Goal: Task Accomplishment & Management: Use online tool/utility

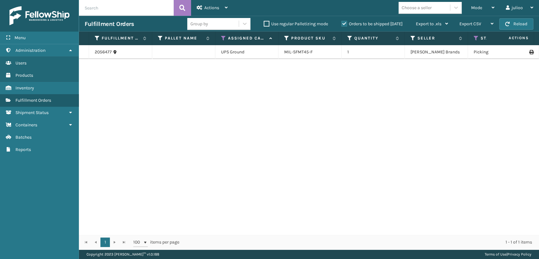
scroll to position [0, 161]
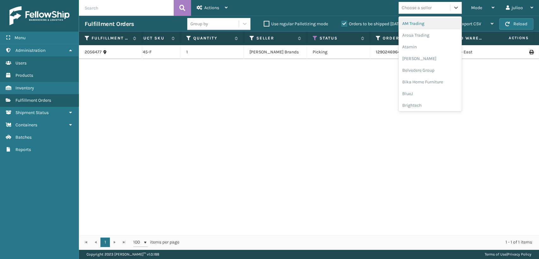
click at [415, 7] on div "Choose a seller" at bounding box center [417, 7] width 30 height 7
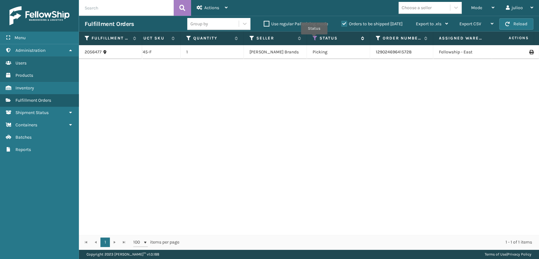
click at [314, 39] on icon at bounding box center [315, 38] width 5 height 6
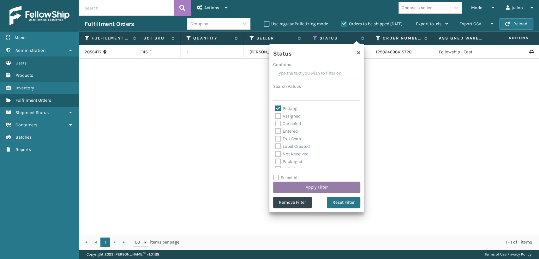
click at [306, 188] on button "Apply Filter" at bounding box center [316, 187] width 87 height 11
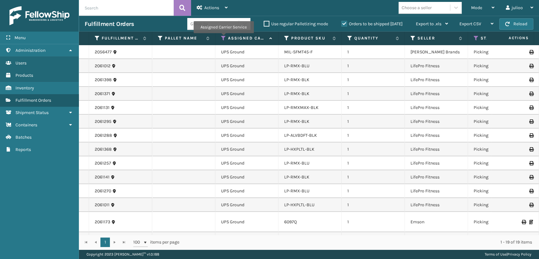
click at [223, 38] on icon at bounding box center [223, 38] width 5 height 6
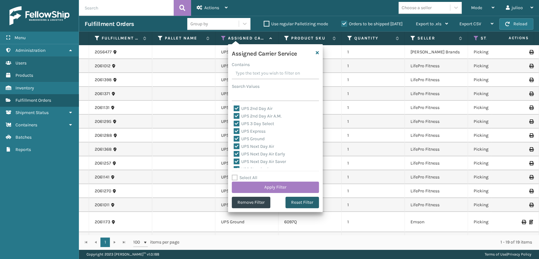
click at [308, 198] on button "Reset Filter" at bounding box center [301, 202] width 33 height 11
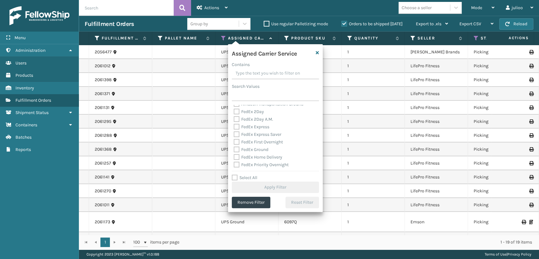
scroll to position [0, 0]
click at [238, 141] on label "FedEx Express" at bounding box center [252, 138] width 36 height 5
click at [234, 139] on input "FedEx Express" at bounding box center [234, 137] width 0 height 4
checkbox input "true"
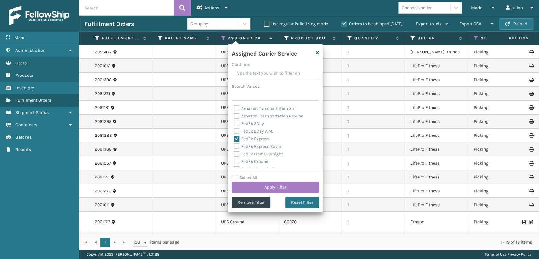
click at [237, 131] on label "FedEx 2Day A.M." at bounding box center [253, 130] width 39 height 5
click at [234, 131] on input "FedEx 2Day A.M." at bounding box center [234, 130] width 0 height 4
checkbox input "true"
click at [235, 125] on label "FedEx 2Day" at bounding box center [249, 123] width 30 height 5
click at [234, 124] on input "FedEx 2Day" at bounding box center [234, 122] width 0 height 4
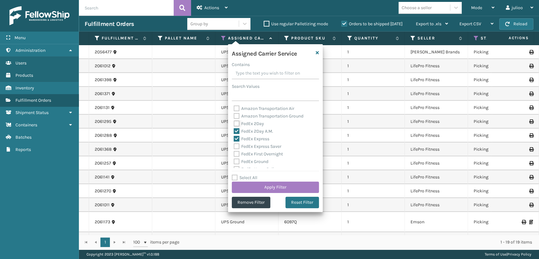
checkbox input "true"
click at [235, 150] on div "FedEx First Overnight" at bounding box center [275, 154] width 83 height 8
click at [232, 144] on div "Amazon Transportation Air Amazon Transportation Ground FedEx 2Day FedEx 2Day A.…" at bounding box center [275, 136] width 87 height 63
click at [235, 146] on label "FedEx Express Saver" at bounding box center [258, 146] width 48 height 5
click at [234, 146] on input "FedEx Express Saver" at bounding box center [234, 145] width 0 height 4
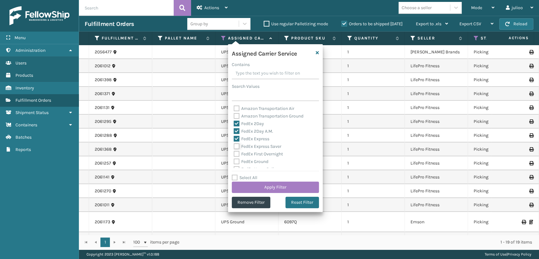
checkbox input "true"
click at [235, 155] on label "FedEx First Overnight" at bounding box center [258, 153] width 49 height 5
click at [234, 154] on input "FedEx First Overnight" at bounding box center [234, 152] width 0 height 4
checkbox input "true"
click at [237, 160] on label "FedEx Ground" at bounding box center [251, 161] width 35 height 5
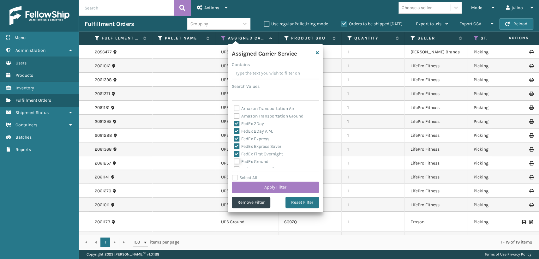
click at [234, 160] on input "FedEx Ground" at bounding box center [234, 160] width 0 height 4
checkbox input "true"
click at [237, 142] on label "FedEx Priority Overnight" at bounding box center [261, 141] width 55 height 5
click at [234, 142] on input "FedEx Priority Overnight" at bounding box center [234, 140] width 0 height 4
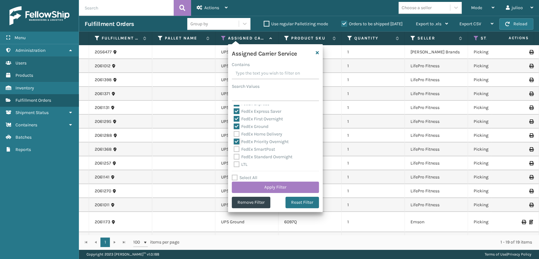
checkbox input "true"
click at [235, 133] on label "FedEx Home Delivery" at bounding box center [258, 133] width 49 height 5
click at [234, 133] on input "FedEx Home Delivery" at bounding box center [234, 132] width 0 height 4
checkbox input "true"
click at [235, 146] on label "FedEx SmartPost" at bounding box center [254, 148] width 41 height 5
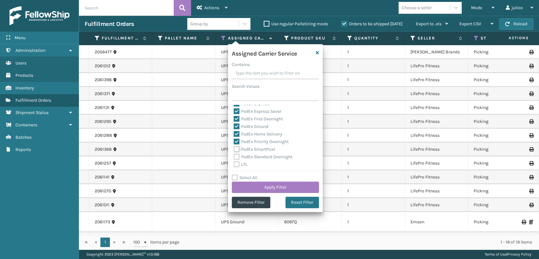
click at [234, 146] on input "FedEx SmartPost" at bounding box center [234, 148] width 0 height 4
checkbox input "true"
click at [235, 156] on label "FedEx Standard Overnight" at bounding box center [263, 156] width 59 height 5
click at [234, 156] on input "FedEx Standard Overnight" at bounding box center [234, 155] width 0 height 4
checkbox input "true"
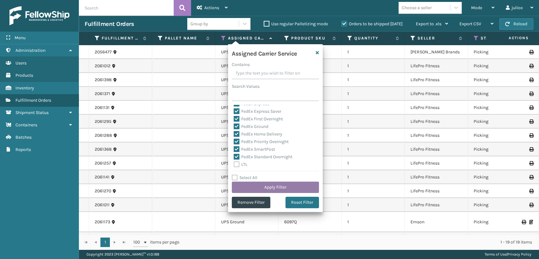
click at [260, 187] on button "Apply Filter" at bounding box center [275, 187] width 87 height 11
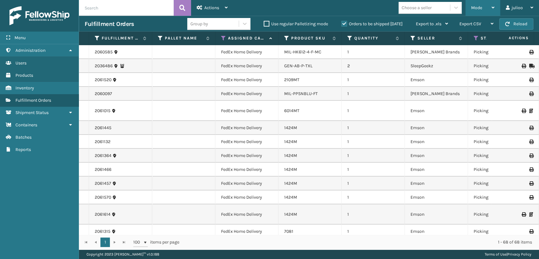
click at [478, 11] on div "Mode" at bounding box center [482, 8] width 23 height 16
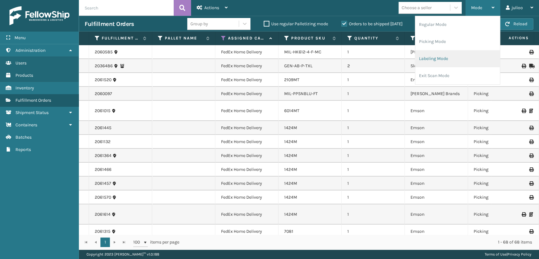
click at [425, 56] on li "Labeling Mode" at bounding box center [457, 58] width 85 height 17
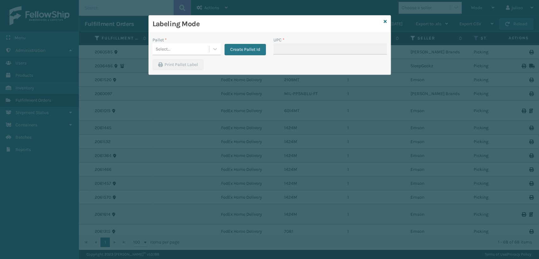
click at [168, 42] on div "Pallet *" at bounding box center [186, 40] width 68 height 7
click at [166, 51] on div "Select..." at bounding box center [163, 49] width 15 height 7
click at [237, 51] on button "Create Pallet Id" at bounding box center [244, 49] width 41 height 11
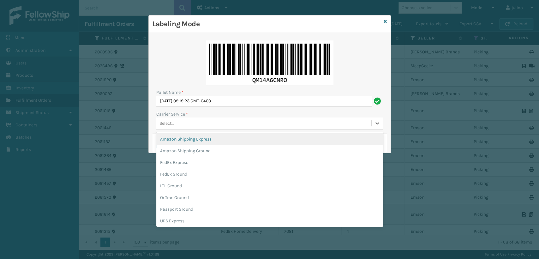
click at [167, 122] on div "Select..." at bounding box center [166, 123] width 15 height 7
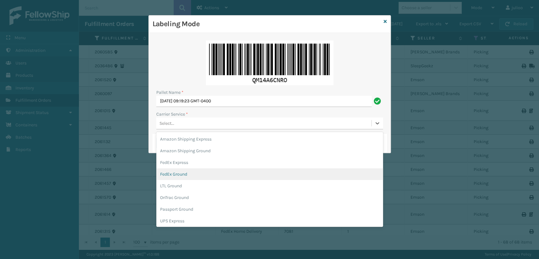
click at [178, 174] on div "FedEx Ground" at bounding box center [269, 174] width 227 height 12
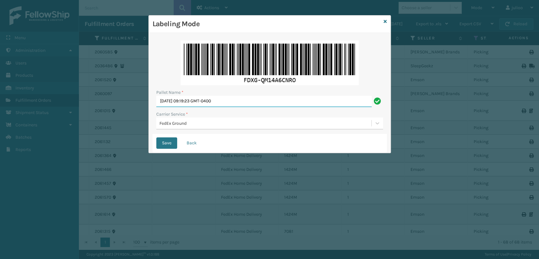
drag, startPoint x: 250, startPoint y: 99, endPoint x: 96, endPoint y: 84, distance: 154.8
click at [95, 84] on div "Labeling Mode Pallet Name * [DATE] 09:19:23 GMT-0400 Carrier Service * FedEx Gr…" at bounding box center [269, 129] width 539 height 259
type input "3062"
click at [156, 137] on button "Save" at bounding box center [166, 142] width 21 height 11
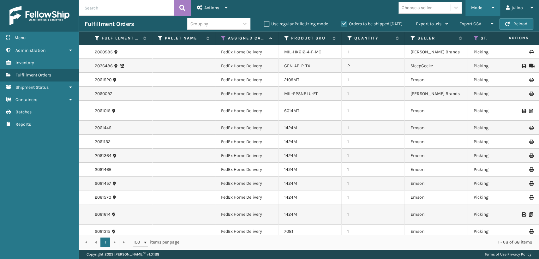
click at [475, 11] on div "Mode" at bounding box center [482, 8] width 23 height 16
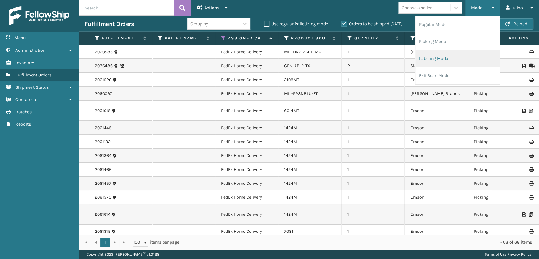
click at [429, 59] on li "Labeling Mode" at bounding box center [457, 58] width 85 height 17
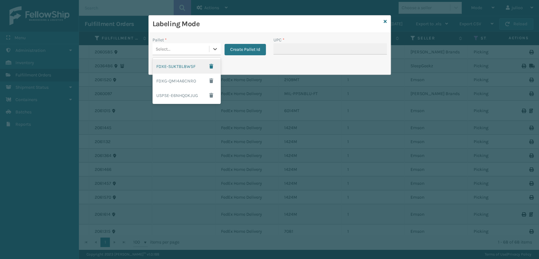
click at [200, 51] on div "Select..." at bounding box center [180, 49] width 57 height 10
click at [194, 86] on div "FDXG-QM14A6CNRO" at bounding box center [186, 81] width 68 height 15
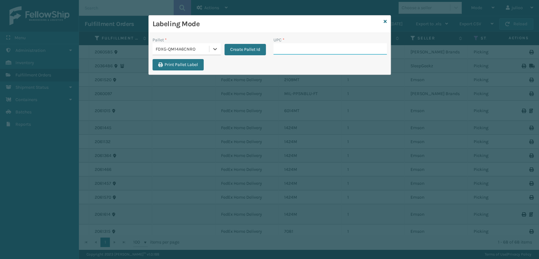
click at [284, 52] on input "UPC *" at bounding box center [329, 48] width 113 height 11
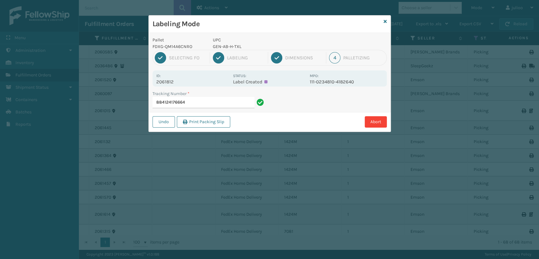
type input "884124176664"
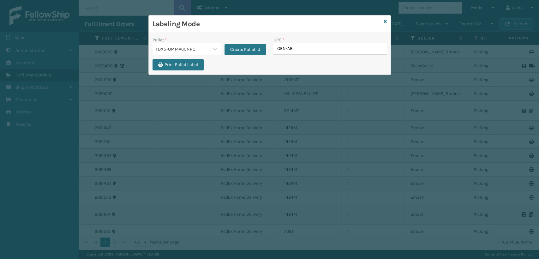
type input "GEN-AB-"
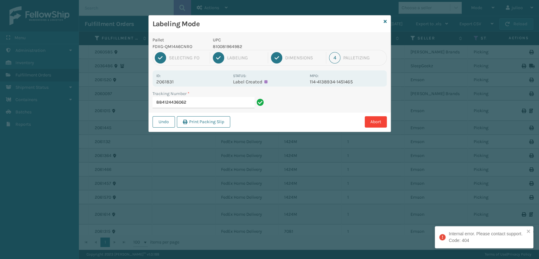
type input "884124436062"
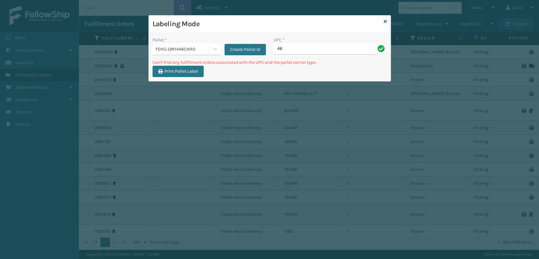
type input "4"
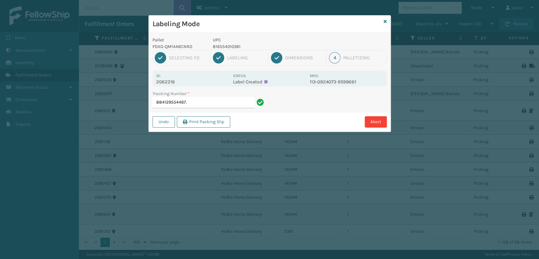
type input "884129554467"
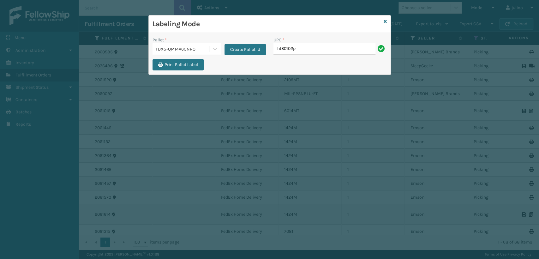
type input "ht30102p"
type input "a"
type input "A"
type input "MIL-ARCH-CBNT-BX 2"
drag, startPoint x: 291, startPoint y: 53, endPoint x: 253, endPoint y: 61, distance: 39.3
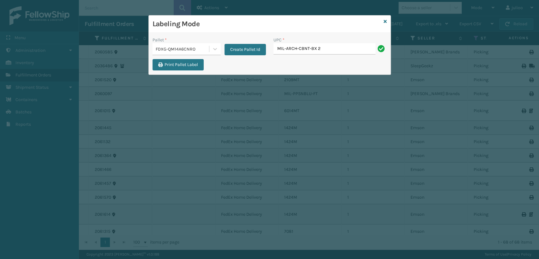
click at [253, 61] on div "Pallet * FDXG-QM14A6CNRO Create Pallet Id UPC * MIL-ARCH-CBNT-BX 2 Print Pallet…" at bounding box center [270, 54] width 242 height 42
drag, startPoint x: 331, startPoint y: 47, endPoint x: 262, endPoint y: 59, distance: 69.3
click at [262, 59] on div "Pallet * FDXG-QM14A6CNRO Create Pallet Id UPC * MIL-ARCH-CBNT-BX 2 Print Pallet…" at bounding box center [270, 54] width 242 height 42
type input "MIL-ARCH-CBNT-BX 2"
type input "M"
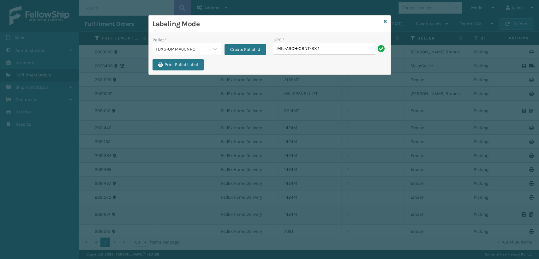
type input "MIL-ARCH-CBNT-BX 1"
type input "840985126032"
type input "810090933719"
type input "840985125738"
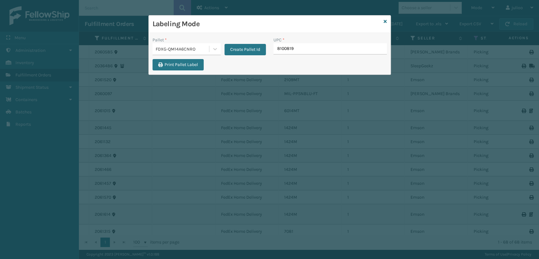
type input "81008196"
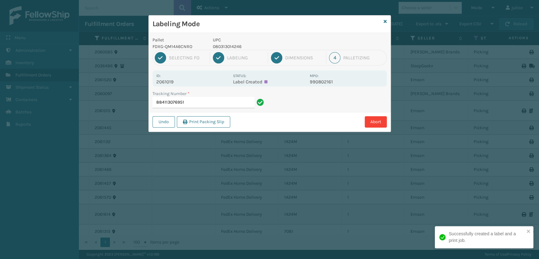
drag, startPoint x: 252, startPoint y: 48, endPoint x: 245, endPoint y: 49, distance: 7.3
click at [243, 49] on p "080313014246" at bounding box center [259, 46] width 93 height 7
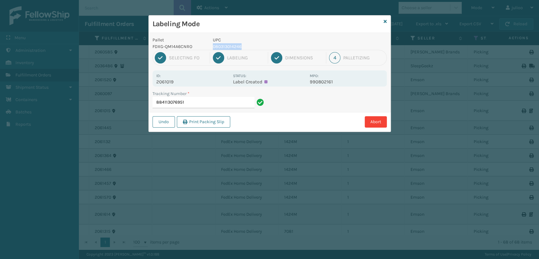
drag, startPoint x: 248, startPoint y: 45, endPoint x: 211, endPoint y: 46, distance: 37.3
click at [211, 46] on div "UPC 080313014246" at bounding box center [259, 43] width 101 height 13
copy p "080313014246"
click at [201, 99] on input "884113076951" at bounding box center [203, 102] width 102 height 11
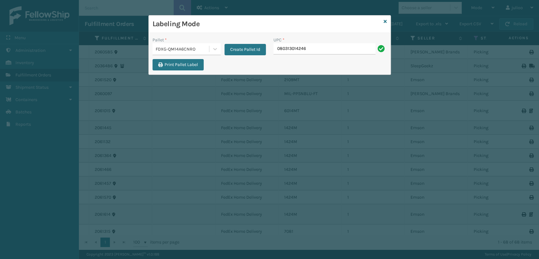
type input "080313014246"
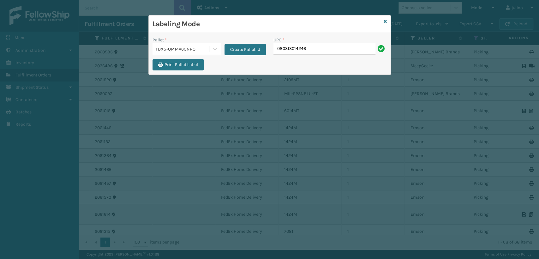
type input "080313014246"
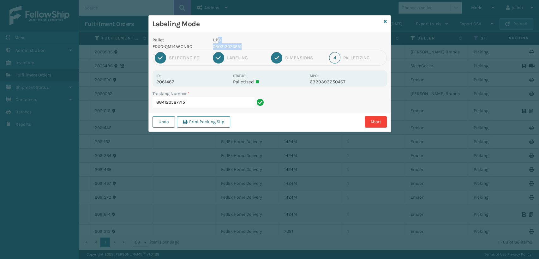
drag, startPoint x: 265, startPoint y: 44, endPoint x: 217, endPoint y: 42, distance: 48.0
click at [217, 42] on div "UPC 080313023651" at bounding box center [259, 43] width 101 height 13
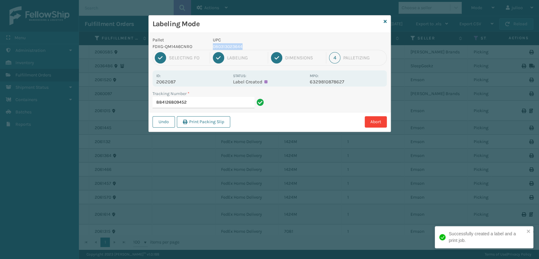
drag, startPoint x: 246, startPoint y: 45, endPoint x: 211, endPoint y: 47, distance: 35.1
click at [211, 47] on div "UPC 080313023644" at bounding box center [259, 43] width 101 height 13
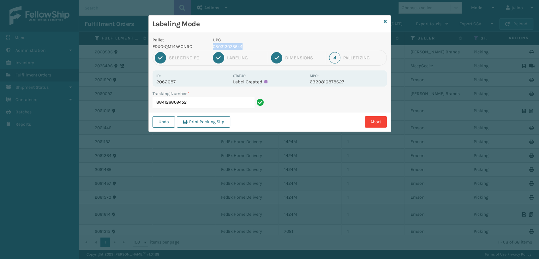
copy p "080313023644"
click at [237, 103] on input "884126809452" at bounding box center [203, 102] width 102 height 11
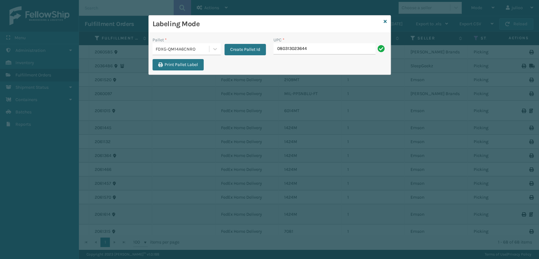
type input "080313023644"
type input "080313060144"
type input "8500460"
click at [385, 22] on icon at bounding box center [385, 21] width 3 height 4
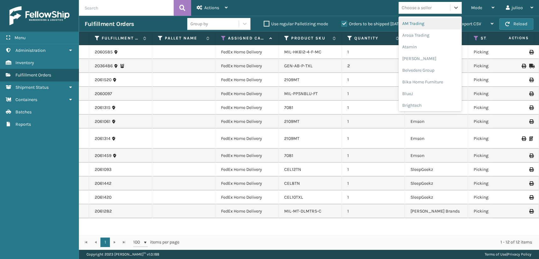
click at [418, 7] on div "Choose a seller" at bounding box center [417, 7] width 30 height 7
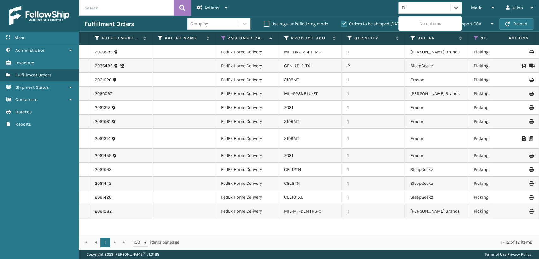
type input "F"
click at [308, 95] on link "MIL-PPSNBLU-FT" at bounding box center [300, 93] width 33 height 5
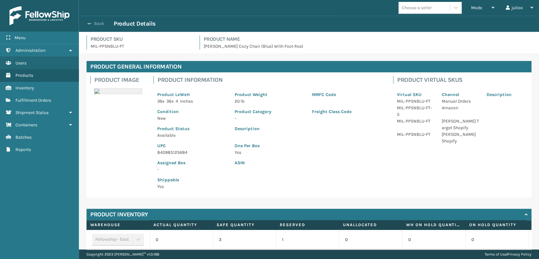
click at [90, 24] on span "button" at bounding box center [89, 23] width 4 height 4
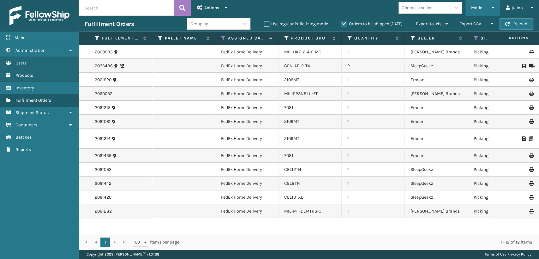
click at [470, 7] on div "Mode Regular Mode Picking Mode Labeling Mode Exit Scan Mode" at bounding box center [482, 8] width 35 height 16
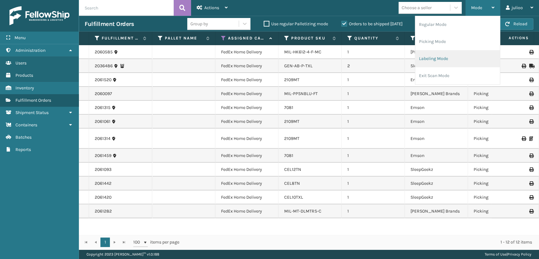
click at [431, 60] on li "Labeling Mode" at bounding box center [457, 58] width 85 height 17
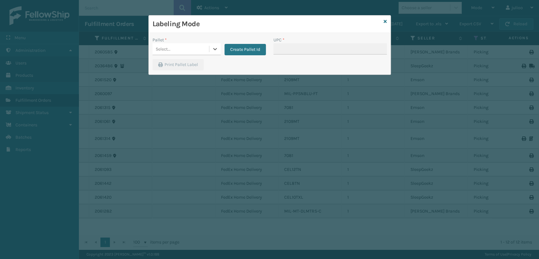
click at [188, 51] on div "Select..." at bounding box center [180, 49] width 57 height 10
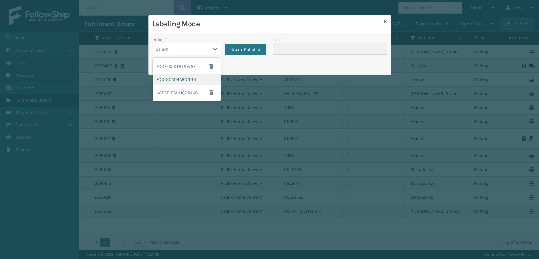
click at [190, 81] on div "FDXG-QM14A6CNRO" at bounding box center [186, 80] width 68 height 12
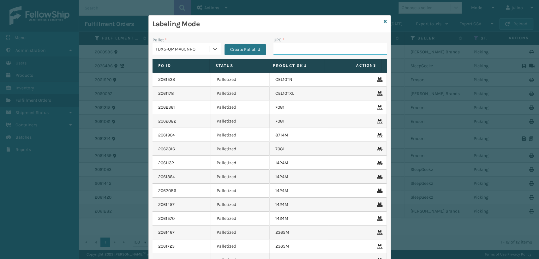
click at [275, 50] on input "UPC *" at bounding box center [329, 48] width 113 height 11
type input "810081962"
type input "1008031301"
type input "0803130"
click at [384, 22] on icon at bounding box center [385, 21] width 3 height 4
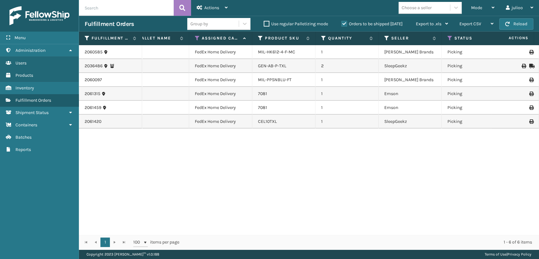
scroll to position [0, 13]
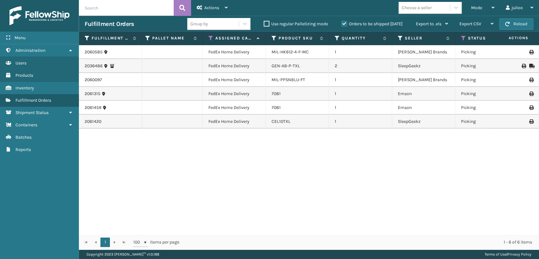
drag, startPoint x: 321, startPoint y: 222, endPoint x: 306, endPoint y: 222, distance: 15.2
click at [306, 222] on div "2060585 FedEx Home Delivery MIL-HK612-4-F-MC 1 Milliard Brands Picking 47248 Fe…" at bounding box center [309, 139] width 460 height 189
click at [478, 12] on div "Mode" at bounding box center [482, 8] width 23 height 16
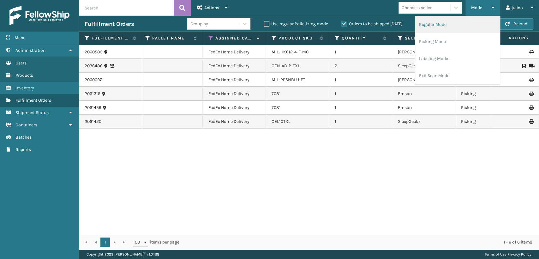
click at [442, 21] on li "Regular Mode" at bounding box center [457, 24] width 85 height 17
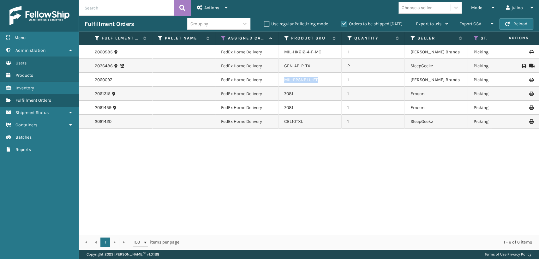
drag, startPoint x: 319, startPoint y: 79, endPoint x: 283, endPoint y: 82, distance: 36.4
click at [283, 82] on td "MIL-PPSNBLU-FT" at bounding box center [309, 80] width 63 height 14
copy link "MIL-PPSNBLU-FT"
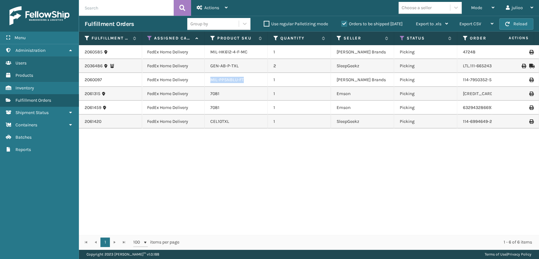
scroll to position [0, 0]
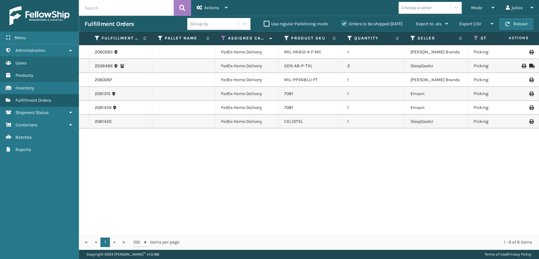
click at [222, 39] on icon at bounding box center [223, 38] width 5 height 6
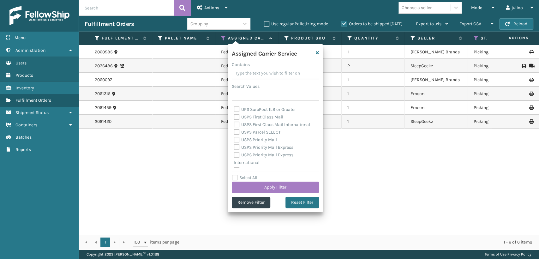
scroll to position [194, 0]
click at [233, 181] on div "Select All Apply Filter" at bounding box center [275, 183] width 87 height 19
click at [235, 177] on label "Select All" at bounding box center [245, 177] width 26 height 5
click at [235, 175] on input "Select All" at bounding box center [279, 174] width 95 height 1
checkbox input "true"
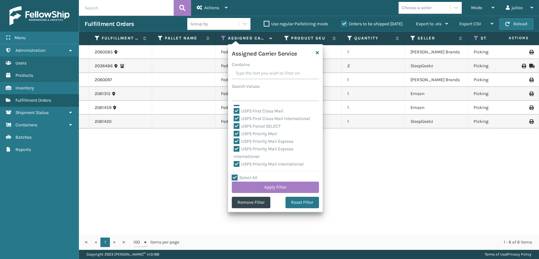
checkbox input "true"
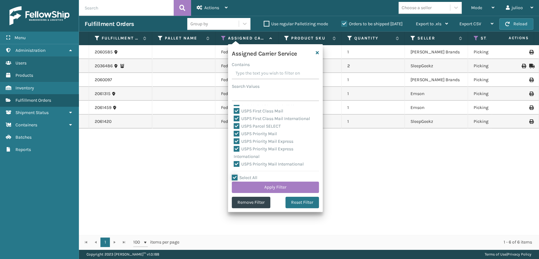
checkbox input "true"
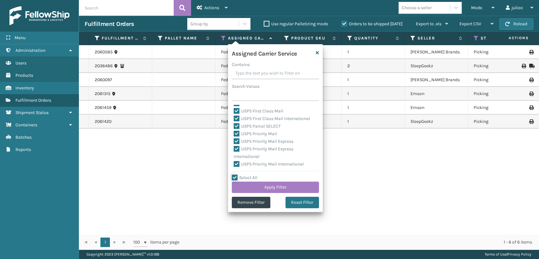
checkbox input "true"
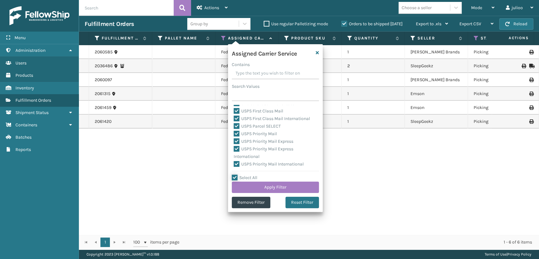
checkbox input "true"
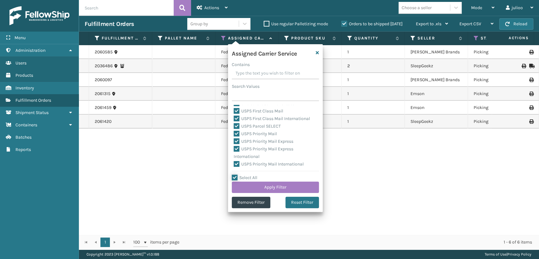
checkbox input "true"
click at [238, 146] on label "LTL" at bounding box center [241, 145] width 14 height 5
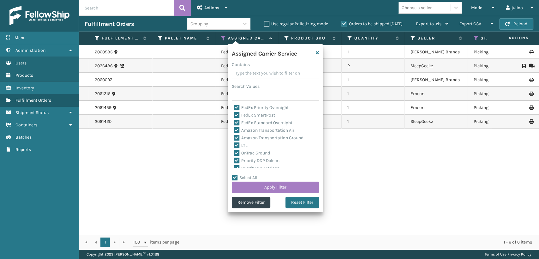
click at [234, 146] on input "LTL" at bounding box center [234, 144] width 0 height 4
checkbox input "false"
click at [259, 184] on button "Apply Filter" at bounding box center [275, 187] width 87 height 11
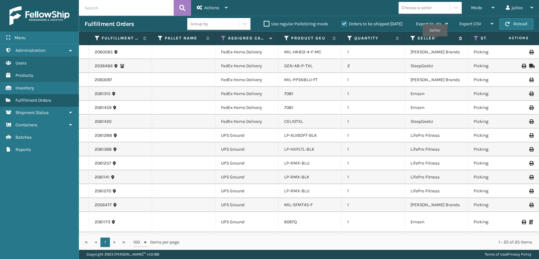
click at [434, 41] on label "Seller" at bounding box center [436, 38] width 38 height 6
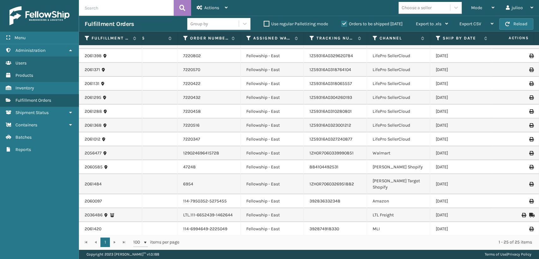
scroll to position [188, 361]
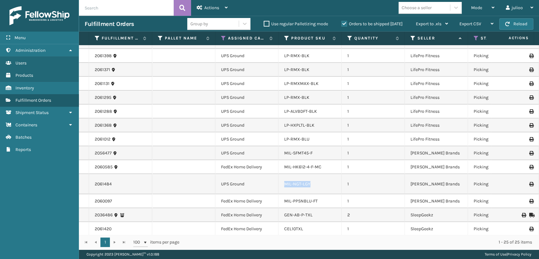
drag, startPoint x: 310, startPoint y: 182, endPoint x: 275, endPoint y: 184, distance: 34.8
click at [275, 184] on tr "2061484 UPS Ground MIL-NGT-LGY 1 Milliard Brands Picking 6954 Fellowship - East…" at bounding box center [486, 184] width 815 height 20
copy tr "MIL-NGT-LGY"
drag, startPoint x: 318, startPoint y: 195, endPoint x: 279, endPoint y: 198, distance: 38.9
click at [279, 198] on td "MIL-PPSNBLU-FT" at bounding box center [309, 201] width 63 height 14
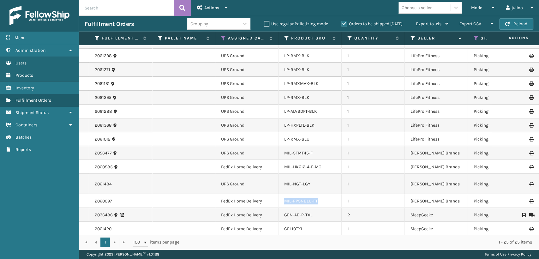
copy link "MIL-PPSNBLU-FT"
click at [476, 4] on div "Mode" at bounding box center [482, 8] width 23 height 16
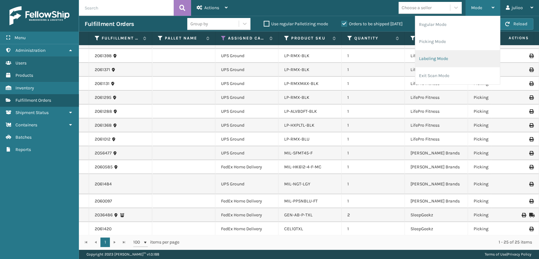
click at [445, 60] on li "Labeling Mode" at bounding box center [457, 58] width 85 height 17
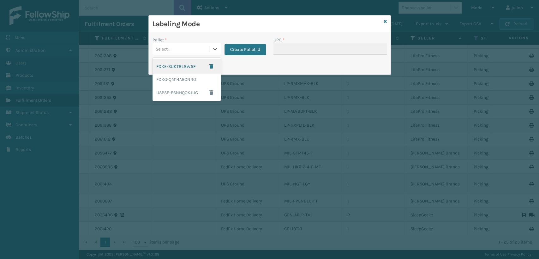
click at [203, 51] on div "Select..." at bounding box center [180, 49] width 57 height 10
click at [188, 80] on div "FDXG-QM14A6CNRO" at bounding box center [186, 80] width 68 height 12
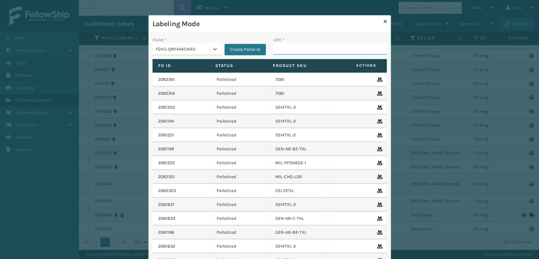
click at [301, 47] on input "UPC *" at bounding box center [329, 48] width 113 height 11
type input "6973223094221"
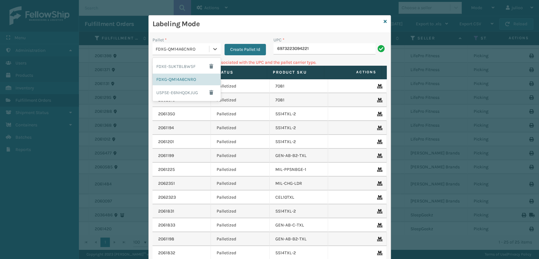
click at [188, 54] on div "FDXG-QM14A6CNRO" at bounding box center [186, 49] width 68 height 12
click at [169, 94] on div "USPSE-E6NHQOKJUG" at bounding box center [186, 92] width 68 height 15
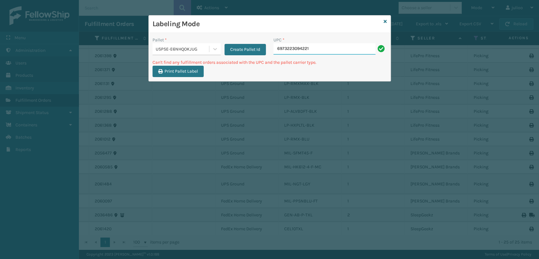
click at [325, 50] on input "6973223094221" at bounding box center [324, 48] width 102 height 11
click at [209, 49] on div at bounding box center [214, 48] width 11 height 11
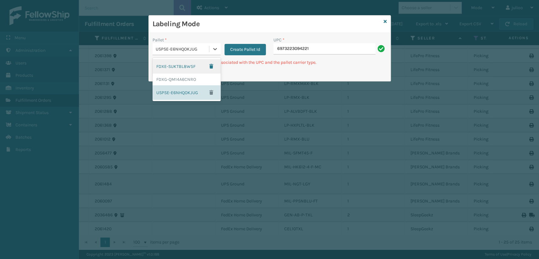
click at [197, 65] on div "FDXE-SUKTBL8W5F" at bounding box center [186, 66] width 68 height 15
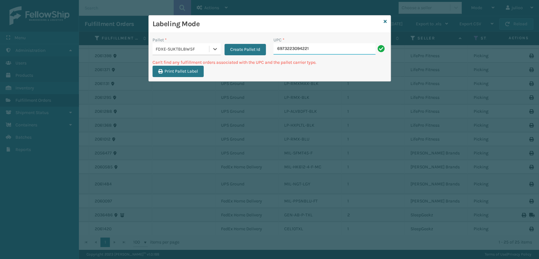
click at [319, 47] on input "6973223094221" at bounding box center [324, 48] width 102 height 11
click at [386, 23] on icon at bounding box center [385, 21] width 3 height 4
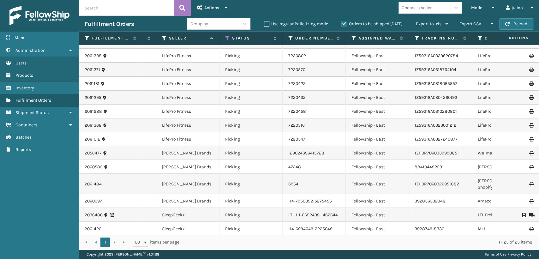
scroll to position [0, 249]
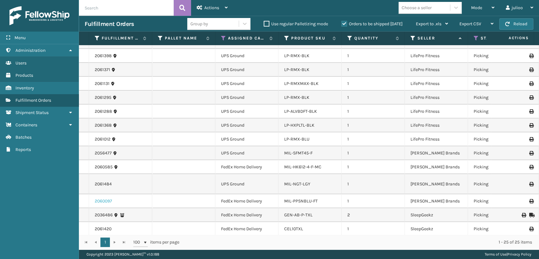
click at [109, 198] on link "2060097" at bounding box center [103, 201] width 17 height 6
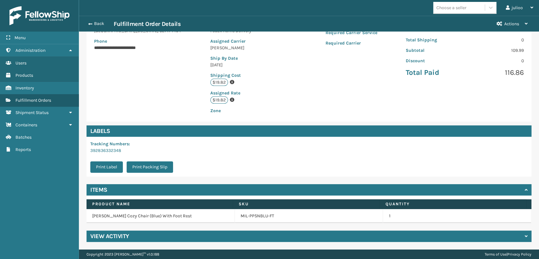
click at [136, 240] on div "View Activity" at bounding box center [308, 235] width 445 height 11
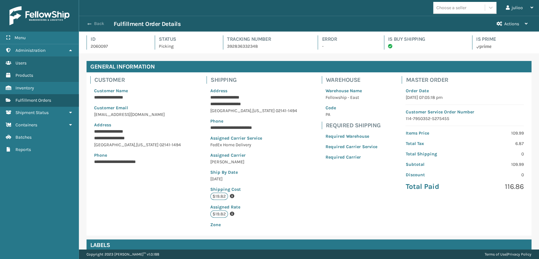
click at [96, 21] on button "Back" at bounding box center [99, 24] width 29 height 6
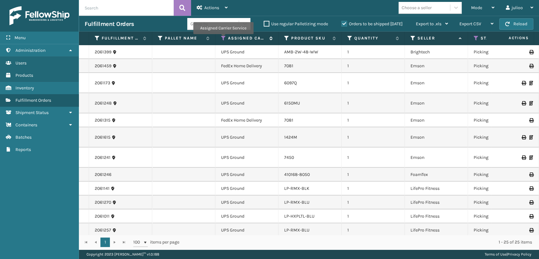
click at [223, 39] on icon at bounding box center [223, 38] width 5 height 6
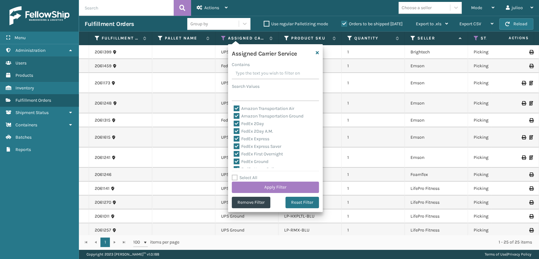
drag, startPoint x: 299, startPoint y: 204, endPoint x: 283, endPoint y: 193, distance: 19.5
click at [297, 201] on button "Reset Filter" at bounding box center [301, 202] width 33 height 11
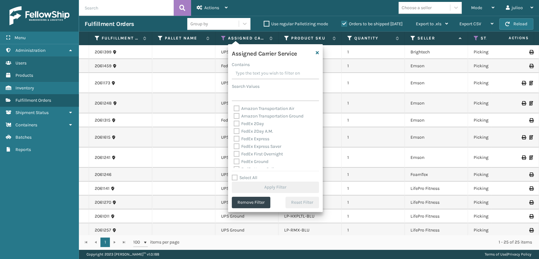
click at [235, 130] on label "FedEx 2Day A.M." at bounding box center [253, 130] width 39 height 5
click at [234, 130] on input "FedEx 2Day A.M." at bounding box center [234, 130] width 0 height 4
checkbox input "true"
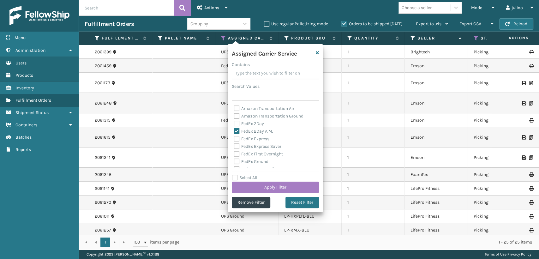
click at [236, 127] on div "FedEx 2Day" at bounding box center [275, 124] width 83 height 8
click at [236, 122] on label "FedEx 2Day" at bounding box center [249, 123] width 30 height 5
click at [234, 122] on input "FedEx 2Day" at bounding box center [234, 122] width 0 height 4
checkbox input "true"
click at [236, 138] on label "FedEx Express" at bounding box center [252, 138] width 36 height 5
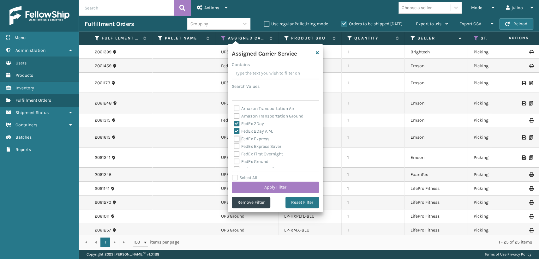
click at [234, 138] on input "FedEx Express" at bounding box center [234, 137] width 0 height 4
checkbox input "true"
click at [236, 150] on div "FedEx Express Saver" at bounding box center [275, 147] width 83 height 8
click at [236, 158] on div "FedEx Ground" at bounding box center [275, 162] width 83 height 8
click at [236, 147] on label "FedEx Express Saver" at bounding box center [258, 146] width 48 height 5
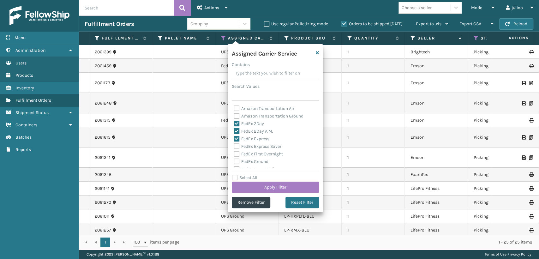
click at [234, 147] on input "FedEx Express Saver" at bounding box center [234, 145] width 0 height 4
checkbox input "true"
click at [236, 156] on label "FedEx First Overnight" at bounding box center [258, 153] width 49 height 5
click at [234, 154] on input "FedEx First Overnight" at bounding box center [234, 152] width 0 height 4
checkbox input "true"
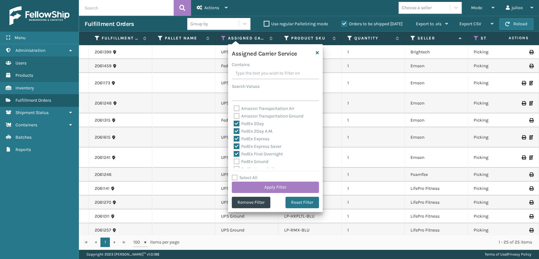
click at [236, 161] on label "FedEx Ground" at bounding box center [251, 161] width 35 height 5
click at [234, 161] on input "FedEx Ground" at bounding box center [234, 160] width 0 height 4
checkbox input "true"
click at [236, 132] on label "FedEx Home Delivery" at bounding box center [258, 133] width 49 height 5
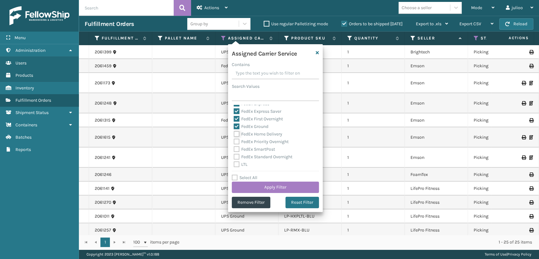
click at [234, 132] on input "FedEx Home Delivery" at bounding box center [234, 132] width 0 height 4
checkbox input "true"
click at [237, 145] on div "FedEx Priority Overnight" at bounding box center [275, 142] width 83 height 8
click at [235, 140] on label "FedEx Priority Overnight" at bounding box center [261, 141] width 55 height 5
click at [234, 140] on input "FedEx Priority Overnight" at bounding box center [234, 140] width 0 height 4
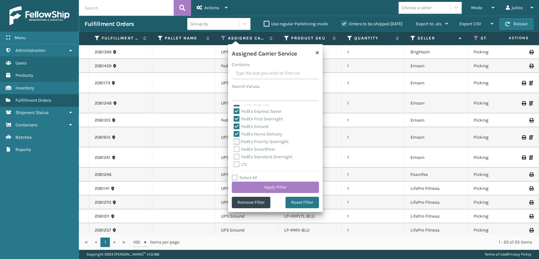
checkbox input "true"
click at [237, 147] on label "FedEx SmartPost" at bounding box center [254, 148] width 41 height 5
click at [234, 147] on input "FedEx SmartPost" at bounding box center [234, 148] width 0 height 4
checkbox input "true"
click at [235, 158] on label "FedEx Standard Overnight" at bounding box center [263, 156] width 59 height 5
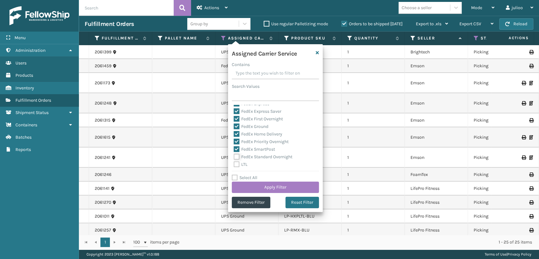
click at [234, 157] on input "FedEx Standard Overnight" at bounding box center [234, 155] width 0 height 4
checkbox input "true"
click at [245, 187] on button "Apply Filter" at bounding box center [275, 187] width 87 height 11
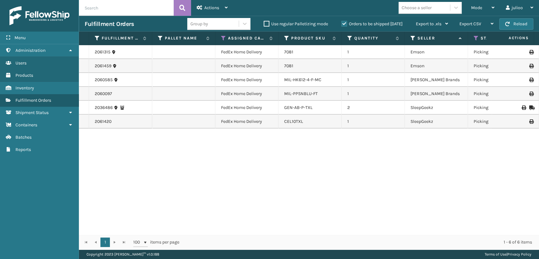
click at [261, 170] on div "2061315 FedEx Home Delivery 7081 1 Emson Picking 6329314902179 Fellowship - Eas…" at bounding box center [309, 139] width 460 height 189
click at [221, 35] on icon at bounding box center [223, 38] width 5 height 6
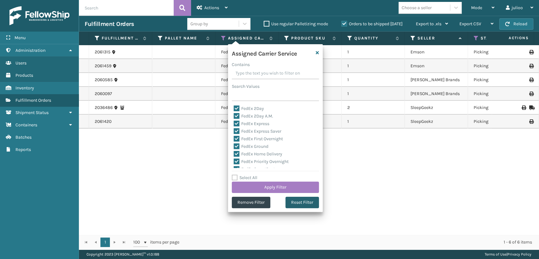
click at [295, 203] on button "Reset Filter" at bounding box center [301, 202] width 33 height 11
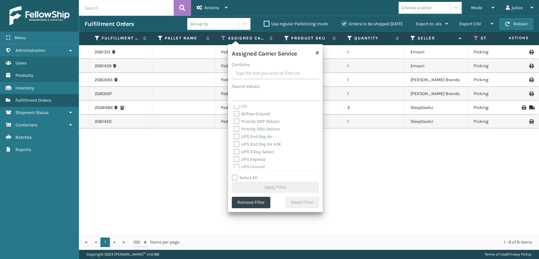
scroll to position [105, 0]
click at [237, 145] on label "UPS Express" at bounding box center [250, 147] width 32 height 5
click at [234, 144] on input "UPS Express" at bounding box center [234, 146] width 0 height 4
checkbox input "true"
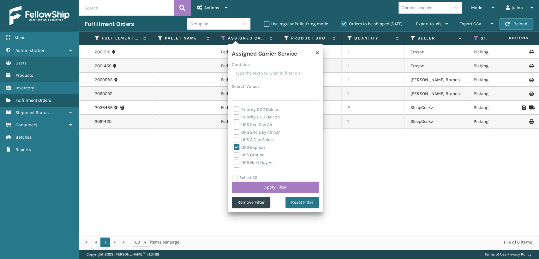
click at [237, 138] on label "UPS 3 Day Select" at bounding box center [254, 139] width 40 height 5
click at [234, 138] on input "UPS 3 Day Select" at bounding box center [234, 138] width 0 height 4
checkbox input "true"
click at [237, 134] on label "UPS 2nd Day Air A.M." at bounding box center [258, 131] width 48 height 5
click at [234, 133] on input "UPS 2nd Day Air A.M." at bounding box center [234, 130] width 0 height 4
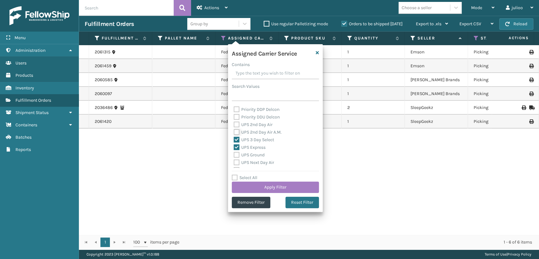
checkbox input "true"
click at [236, 125] on label "UPS 2nd Day Air" at bounding box center [253, 124] width 39 height 5
click at [234, 125] on input "UPS 2nd Day Air" at bounding box center [234, 123] width 0 height 4
checkbox input "true"
click at [238, 163] on label "UPS Next Day Air" at bounding box center [254, 162] width 40 height 5
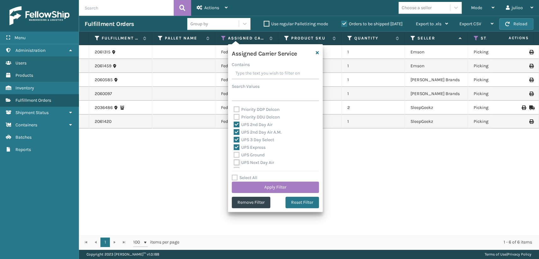
click at [234, 163] on input "UPS Next Day Air" at bounding box center [234, 161] width 0 height 4
checkbox input "true"
click at [236, 155] on label "UPS Ground" at bounding box center [249, 154] width 31 height 5
click at [234, 155] on input "UPS Ground" at bounding box center [234, 153] width 0 height 4
checkbox input "true"
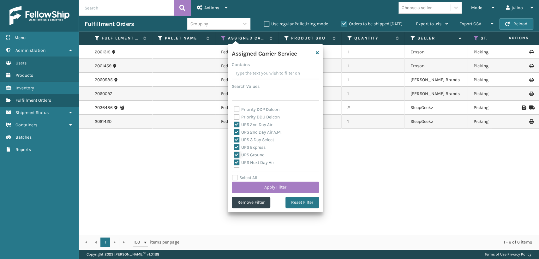
scroll to position [140, 0]
click at [236, 150] on label "UPS Standard" at bounding box center [251, 149] width 35 height 5
click at [234, 150] on input "UPS Standard" at bounding box center [234, 148] width 0 height 4
checkbox input "true"
click at [235, 144] on label "UPS Next Day Air Saver" at bounding box center [260, 142] width 52 height 5
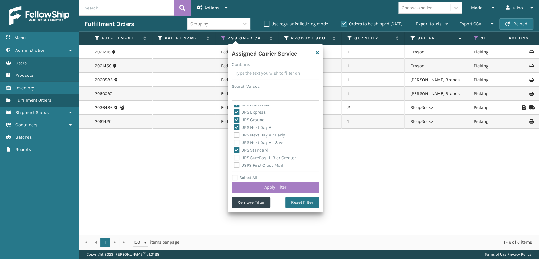
click at [234, 143] on input "UPS Next Day Air Saver" at bounding box center [234, 141] width 0 height 4
checkbox input "true"
click at [235, 136] on label "UPS Next Day Air Early" at bounding box center [259, 134] width 51 height 5
click at [234, 135] on input "UPS Next Day Air Early" at bounding box center [234, 133] width 0 height 4
checkbox input "true"
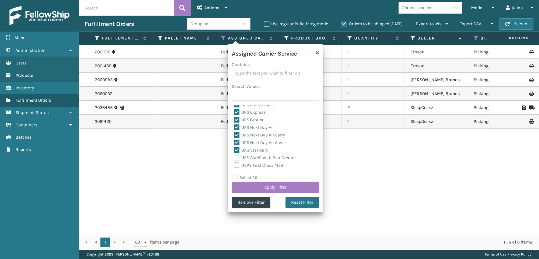
click at [233, 157] on div "Amazon Transportation Air Amazon Transportation Ground FedEx 2Day FedEx 2Day A.…" at bounding box center [275, 136] width 87 height 63
click at [235, 163] on label "USPS First Class Mail" at bounding box center [259, 165] width 50 height 5
click at [234, 162] on input "USPS First Class Mail" at bounding box center [234, 164] width 0 height 4
checkbox input "true"
click at [235, 156] on label "UPS SurePost 1LB or Greater" at bounding box center [265, 157] width 62 height 5
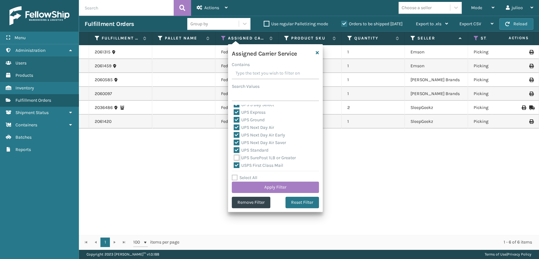
click at [234, 156] on input "UPS SurePost 1LB or Greater" at bounding box center [234, 156] width 0 height 4
checkbox input "true"
click at [237, 129] on label "USPS First Class Mail" at bounding box center [259, 130] width 50 height 5
click at [234, 129] on input "USPS First Class Mail" at bounding box center [234, 129] width 0 height 4
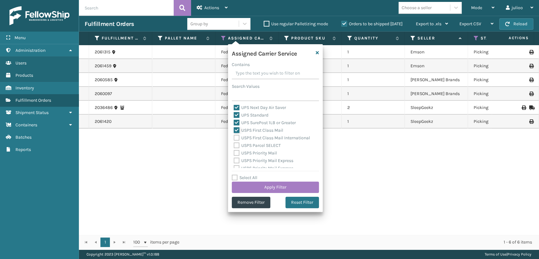
checkbox input "false"
click at [274, 185] on button "Apply Filter" at bounding box center [275, 187] width 87 height 11
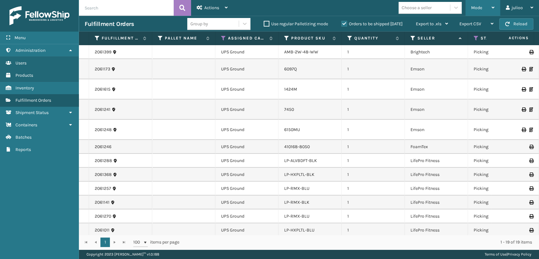
click at [472, 2] on div "Mode" at bounding box center [482, 8] width 23 height 16
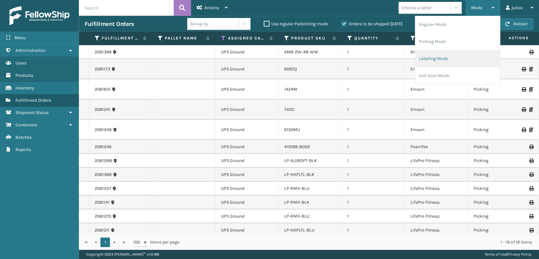
click at [421, 58] on li "Labeling Mode" at bounding box center [457, 58] width 85 height 17
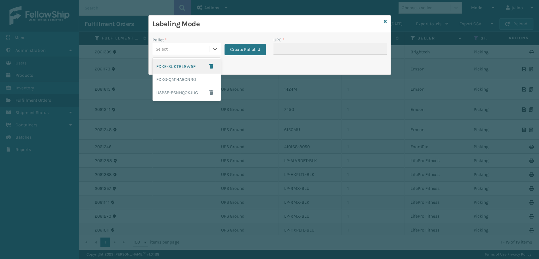
click at [169, 50] on div "Select..." at bounding box center [163, 49] width 15 height 7
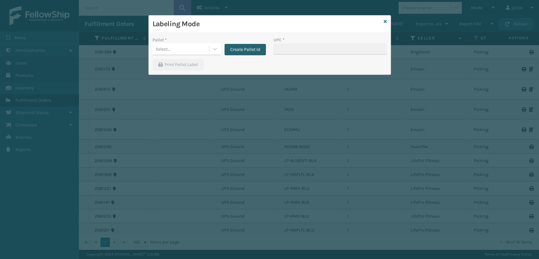
click at [253, 49] on button "Create Pallet Id" at bounding box center [244, 49] width 41 height 11
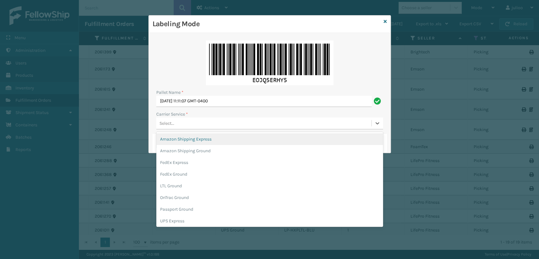
click at [172, 124] on div "Select..." at bounding box center [166, 123] width 15 height 7
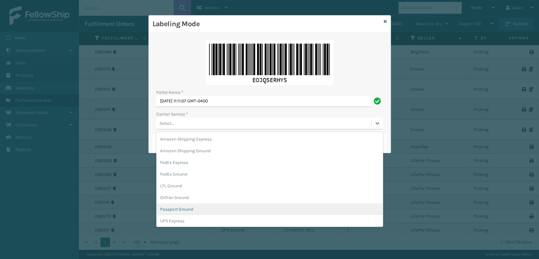
scroll to position [35, 0]
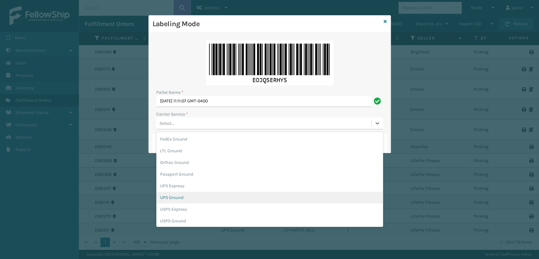
click at [171, 196] on div "UPS Ground" at bounding box center [269, 198] width 227 height 12
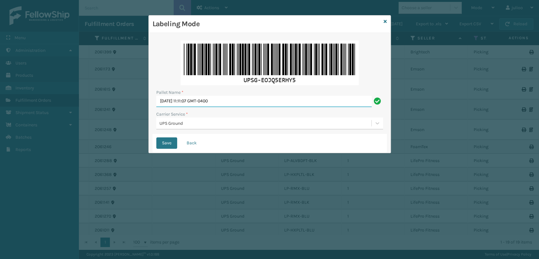
drag, startPoint x: 227, startPoint y: 104, endPoint x: 152, endPoint y: 107, distance: 75.2
click at [152, 107] on div "Pallet Name * Fri Sep 05 2025 11:11:07 GMT-0400 Carrier Service * UPS Ground Sa…" at bounding box center [270, 93] width 242 height 120
type input "UPST200859"
click at [156, 137] on button "Save" at bounding box center [166, 142] width 21 height 11
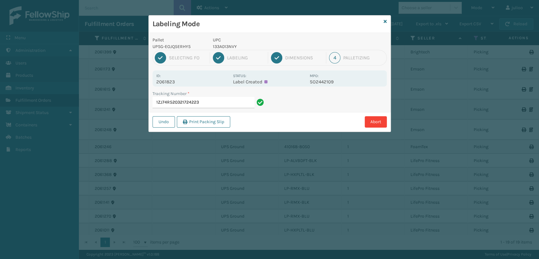
click at [154, 106] on input "1ZJ74R520321724223" at bounding box center [203, 102] width 102 height 11
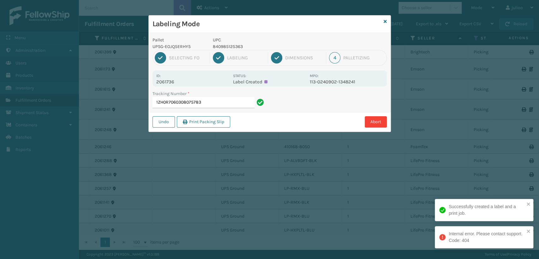
type input "1ZH0R7060308075783"
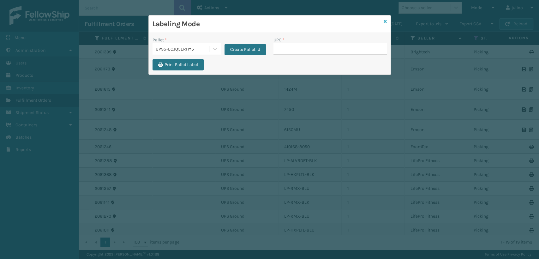
click at [384, 19] on icon at bounding box center [385, 21] width 3 height 4
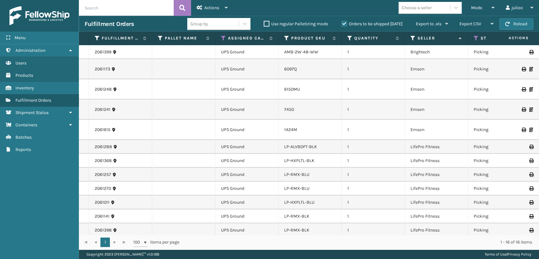
click at [149, 3] on input "text" at bounding box center [126, 8] width 95 height 16
click at [476, 36] on icon at bounding box center [476, 38] width 5 height 6
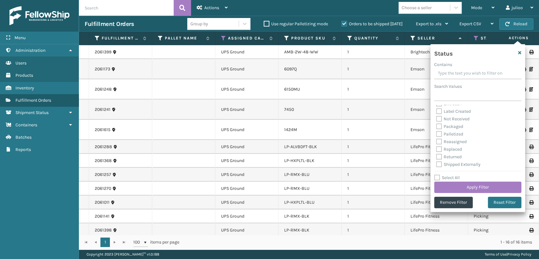
click at [439, 126] on label "Packaged" at bounding box center [449, 126] width 27 height 5
click at [436, 126] on input "Packaged" at bounding box center [436, 125] width 0 height 4
click at [439, 126] on label "Packaged" at bounding box center [449, 126] width 27 height 5
click at [436, 126] on input "Packaged" at bounding box center [436, 125] width 0 height 4
checkbox input "false"
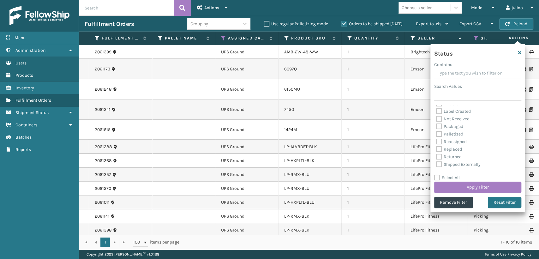
click at [441, 135] on label "Palletized" at bounding box center [449, 133] width 27 height 5
click at [436, 134] on input "Palletized" at bounding box center [436, 132] width 0 height 4
checkbox input "true"
click at [462, 185] on button "Apply Filter" at bounding box center [477, 187] width 87 height 11
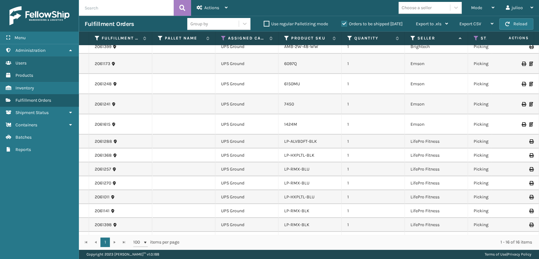
scroll to position [0, 0]
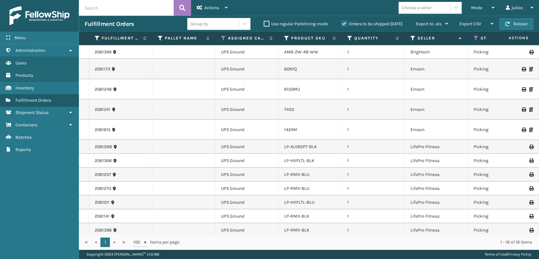
click at [435, 10] on div "Choose a seller" at bounding box center [423, 8] width 51 height 10
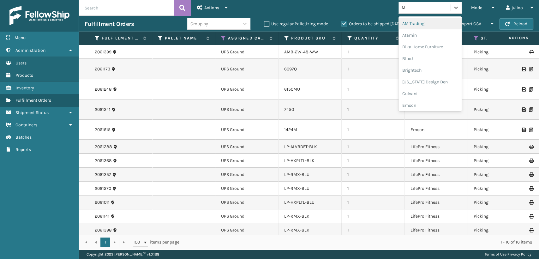
type input "MI"
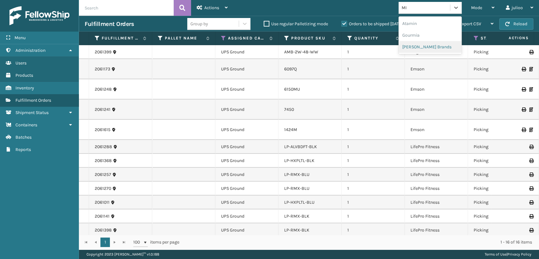
click at [437, 48] on div "[PERSON_NAME] Brands" at bounding box center [429, 47] width 63 height 12
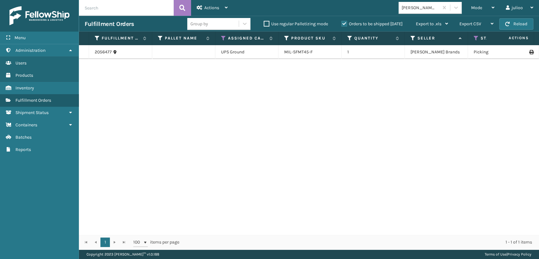
click at [221, 35] on th "Assigned Carrier Service" at bounding box center [246, 39] width 63 height 14
click at [224, 36] on icon at bounding box center [223, 38] width 5 height 6
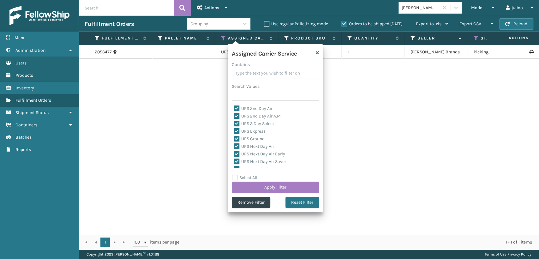
click at [343, 165] on div "2056477 UPS Ground MIL-SFMT45-F 1 Milliard Brands Picking 129024696415728 Fello…" at bounding box center [309, 139] width 460 height 189
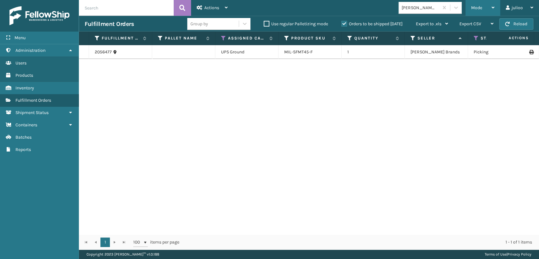
click at [485, 10] on div "Mode" at bounding box center [482, 8] width 23 height 16
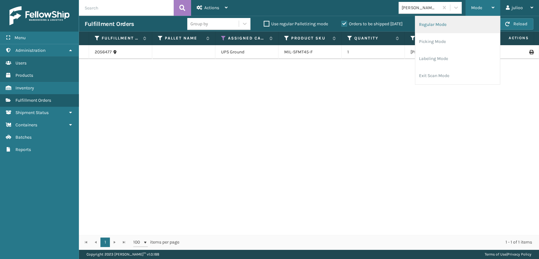
click at [423, 24] on li "Regular Mode" at bounding box center [457, 24] width 85 height 17
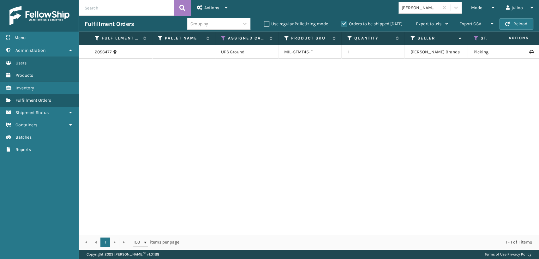
click at [476, 37] on icon at bounding box center [476, 38] width 5 height 6
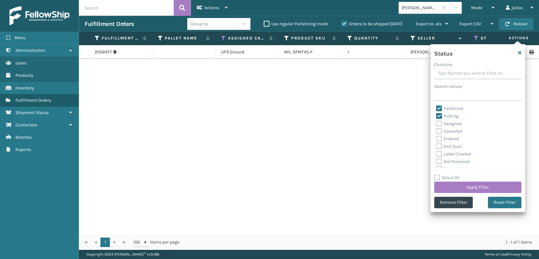
click at [437, 116] on label "Picking" at bounding box center [447, 115] width 22 height 5
click at [436, 116] on input "Picking" at bounding box center [436, 114] width 0 height 4
checkbox input "false"
click at [474, 190] on button "Apply Filter" at bounding box center [477, 187] width 87 height 11
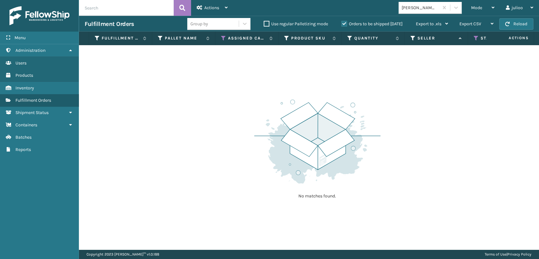
click at [345, 21] on label "Orders to be shipped [DATE]" at bounding box center [371, 23] width 61 height 5
click at [342, 21] on input "Orders to be shipped [DATE]" at bounding box center [341, 22] width 0 height 4
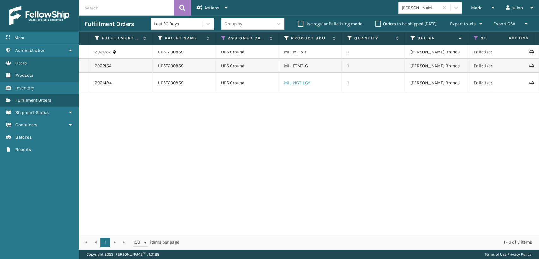
click at [287, 80] on link "MIL-NGT-LGY" at bounding box center [297, 82] width 26 height 5
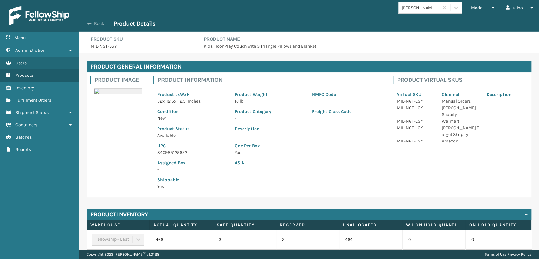
click at [86, 24] on button "Back" at bounding box center [99, 24] width 29 height 6
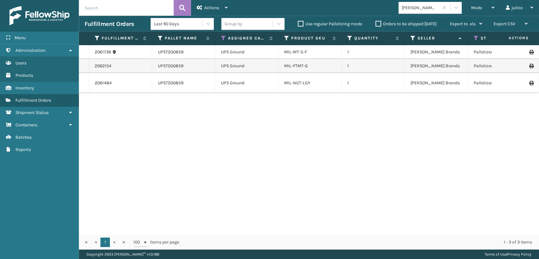
click at [529, 81] on icon at bounding box center [531, 83] width 4 height 4
click at [529, 53] on icon at bounding box center [531, 52] width 4 height 4
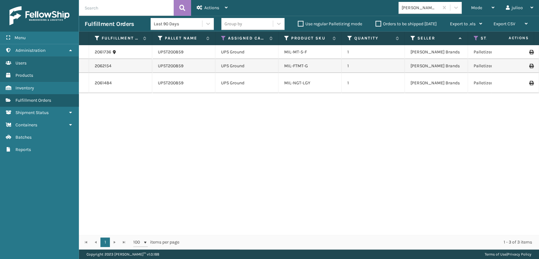
click at [529, 52] on icon at bounding box center [531, 52] width 4 height 4
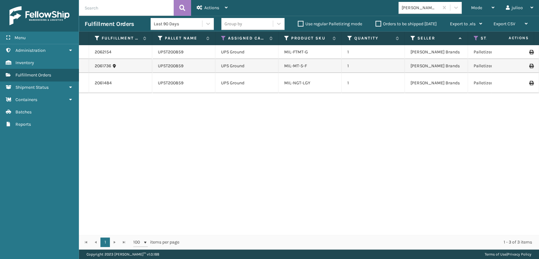
click at [274, 81] on icon at bounding box center [531, 83] width 4 height 4
click at [274, 76] on td at bounding box center [515, 83] width 47 height 20
click at [274, 81] on icon at bounding box center [531, 83] width 4 height 4
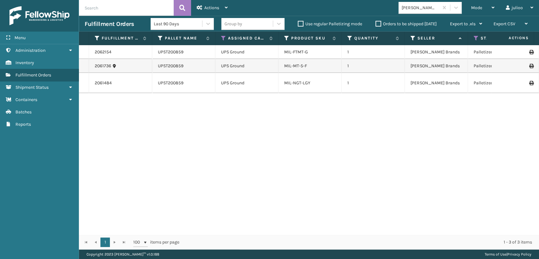
click at [274, 66] on icon at bounding box center [531, 66] width 4 height 4
click at [274, 81] on icon at bounding box center [531, 83] width 4 height 4
click at [274, 52] on icon at bounding box center [531, 52] width 4 height 4
click at [274, 81] on icon at bounding box center [531, 83] width 4 height 4
click at [274, 7] on span "Mode" at bounding box center [476, 7] width 11 height 5
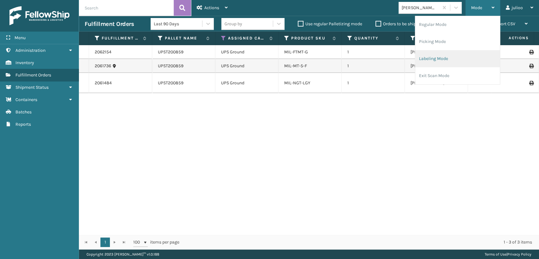
click at [274, 59] on li "Labeling Mode" at bounding box center [457, 58] width 85 height 17
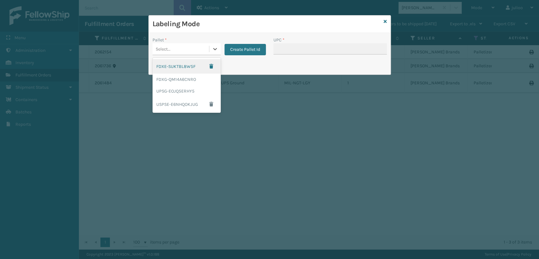
drag, startPoint x: 194, startPoint y: 51, endPoint x: 201, endPoint y: 64, distance: 14.4
click at [194, 51] on div "Select..." at bounding box center [180, 49] width 57 height 10
click at [181, 90] on div "UPSG-EOJQ5ERHY5" at bounding box center [186, 91] width 68 height 12
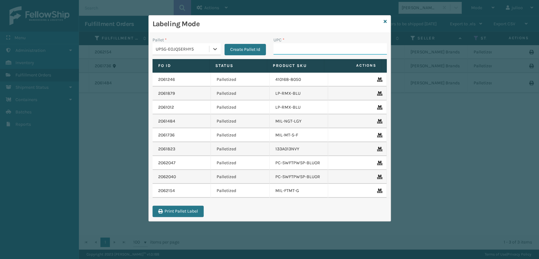
click at [274, 49] on input "UPC *" at bounding box center [329, 48] width 113 height 11
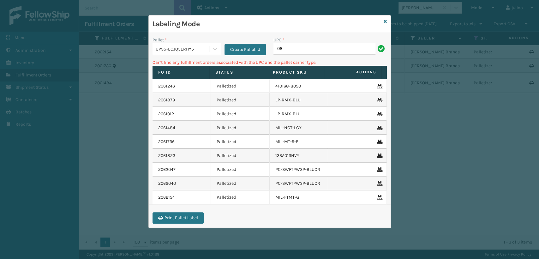
type input "0"
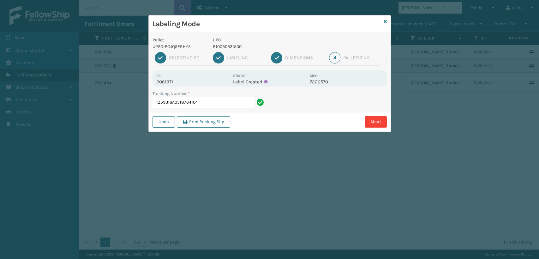
type input "1Z59316A0318764104"
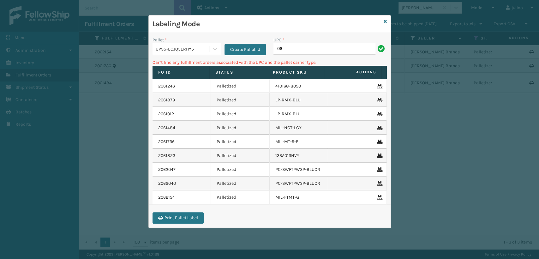
type input "0"
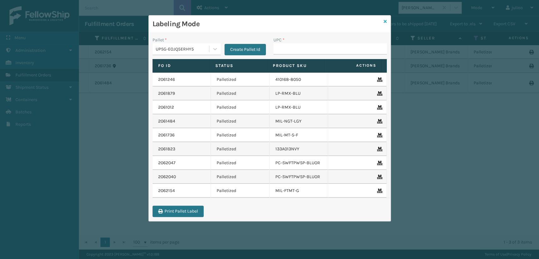
click at [274, 20] on icon at bounding box center [385, 21] width 3 height 4
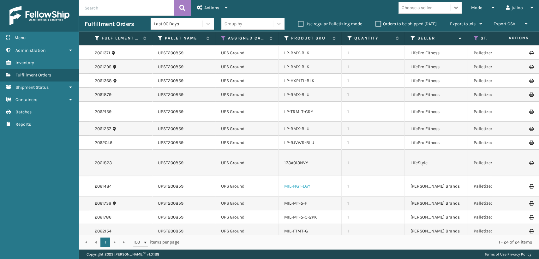
scroll to position [136, 0]
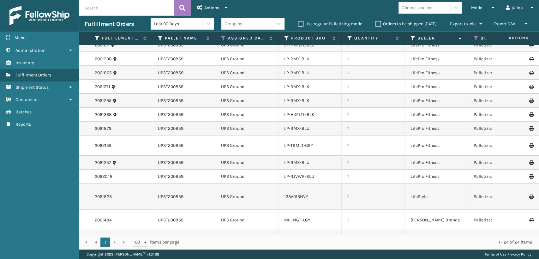
click at [274, 89] on li "LP-RMX-BLK" at bounding box center [296, 87] width 25 height 6
click at [274, 87] on link "LP-RMX-BLK" at bounding box center [296, 86] width 25 height 5
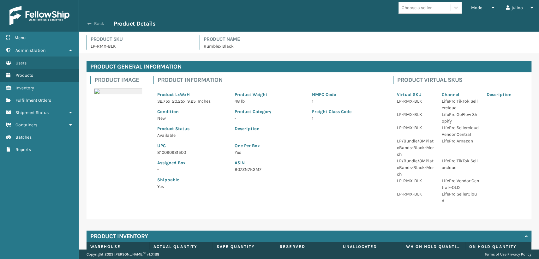
click at [89, 23] on span "button" at bounding box center [89, 23] width 4 height 4
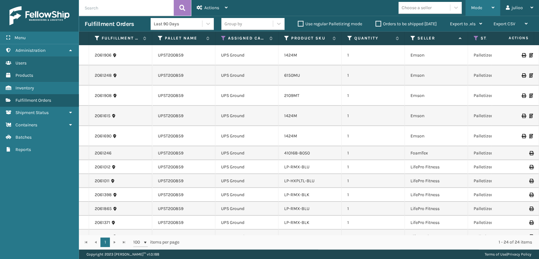
click at [274, 10] on span "Mode" at bounding box center [476, 7] width 11 height 5
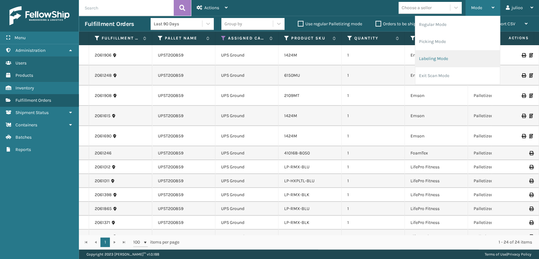
click at [274, 63] on li "Labeling Mode" at bounding box center [457, 58] width 85 height 17
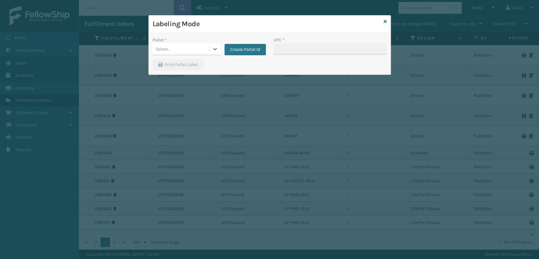
click at [182, 54] on div "Select..." at bounding box center [180, 49] width 57 height 10
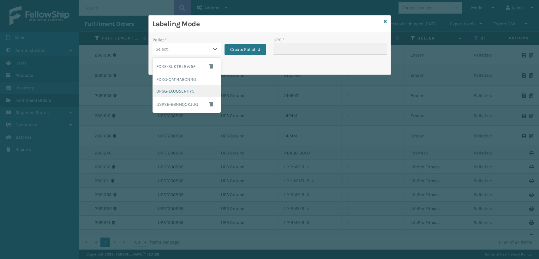
click at [171, 90] on div "UPSG-EOJQ5ERHY5" at bounding box center [186, 91] width 68 height 12
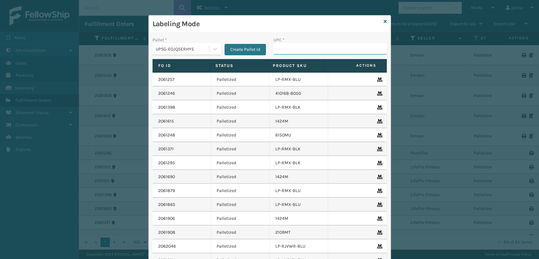
click at [274, 50] on input "UPC *" at bounding box center [329, 48] width 113 height 11
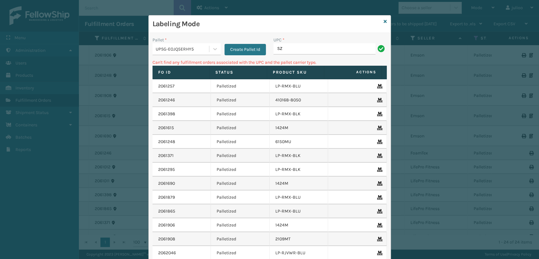
type input "S"
type input "0"
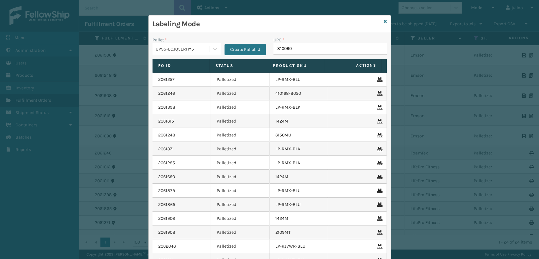
type input "8100909"
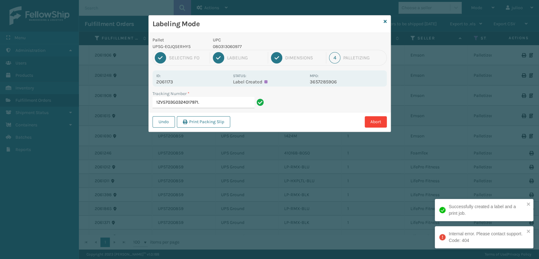
type input "1ZV5703G0324017971"
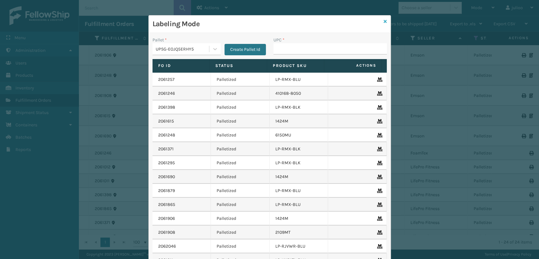
click at [274, 21] on icon at bounding box center [385, 21] width 3 height 4
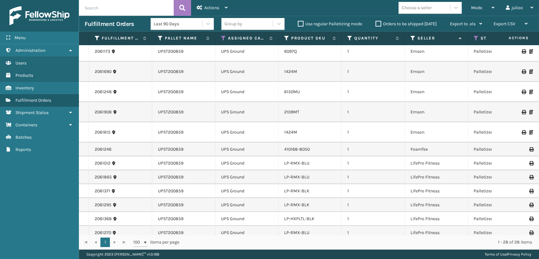
scroll to position [35, 0]
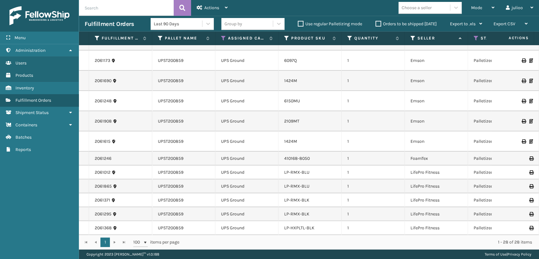
click at [274, 7] on div "Choose a seller" at bounding box center [417, 7] width 30 height 7
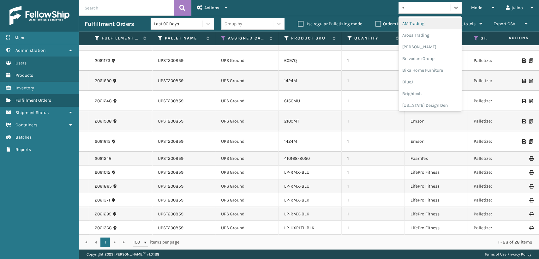
type input "em"
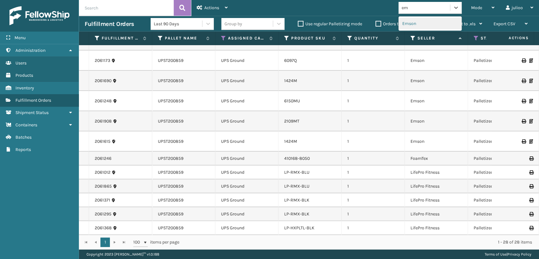
click at [274, 22] on div "Emson" at bounding box center [429, 24] width 63 height 12
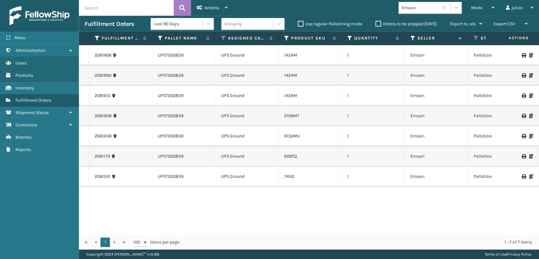
click at [274, 113] on div "2109MT" at bounding box center [309, 116] width 51 height 6
click at [274, 116] on link "2109MT" at bounding box center [291, 115] width 15 height 5
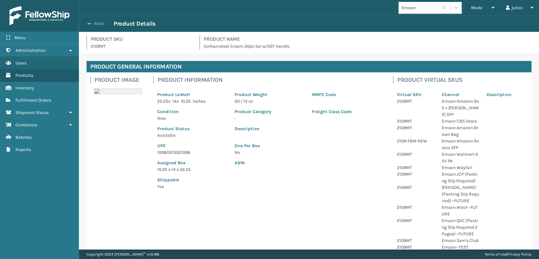
click at [90, 21] on span "button" at bounding box center [89, 23] width 4 height 4
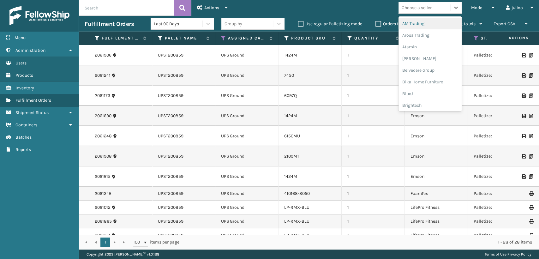
click at [274, 5] on div "Choose a seller" at bounding box center [423, 8] width 51 height 10
type input "li"
click at [274, 31] on div "LifePro Fitness" at bounding box center [429, 35] width 63 height 12
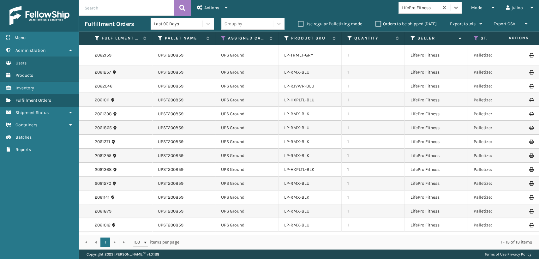
scroll to position [3, 0]
click at [274, 111] on link "LP-RMX-BLK" at bounding box center [296, 113] width 25 height 5
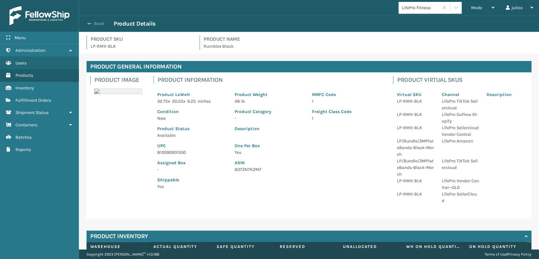
click at [87, 23] on span "button" at bounding box center [89, 23] width 4 height 4
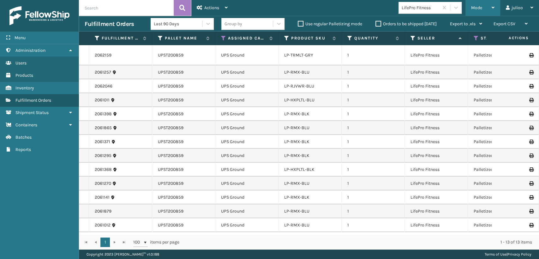
click at [274, 8] on span "Mode" at bounding box center [476, 7] width 11 height 5
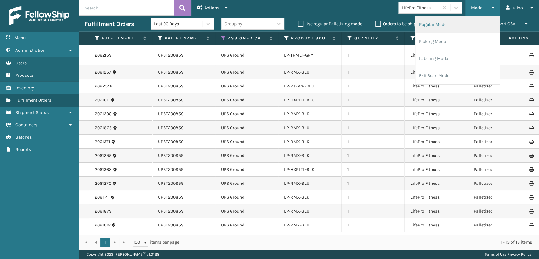
click at [274, 21] on li "Regular Mode" at bounding box center [457, 24] width 85 height 17
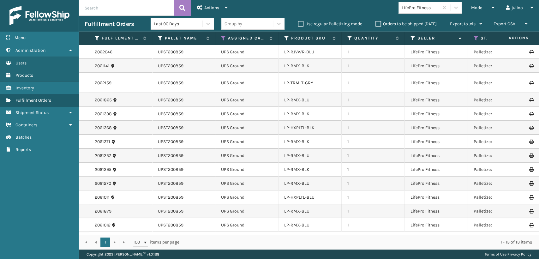
click at [274, 37] on icon at bounding box center [476, 38] width 5 height 6
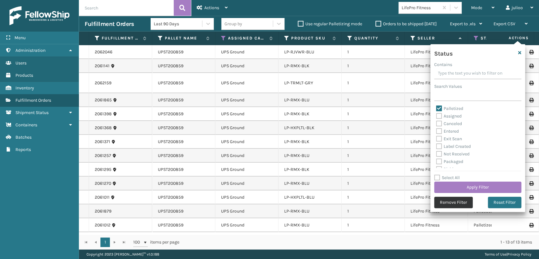
click at [274, 200] on button "Remove Filter" at bounding box center [453, 202] width 39 height 11
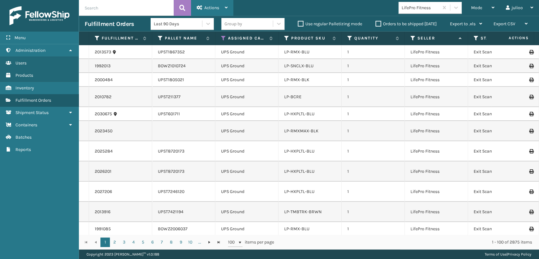
click at [214, 11] on div "Actions" at bounding box center [212, 8] width 31 height 16
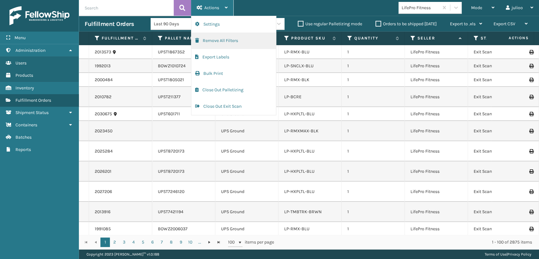
click at [212, 40] on button "Remove All Filters" at bounding box center [233, 41] width 85 height 16
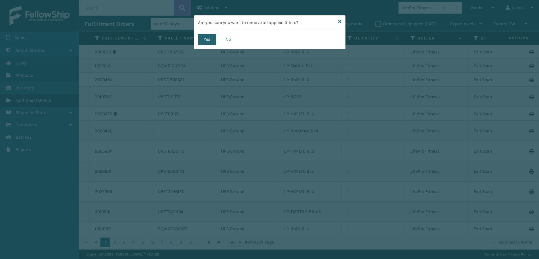
click at [213, 44] on button "Yes" at bounding box center [207, 39] width 18 height 11
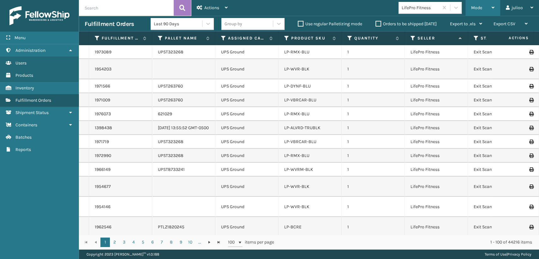
click at [274, 1] on div "Mode" at bounding box center [482, 8] width 23 height 16
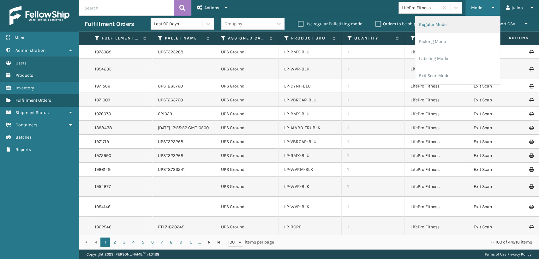
click at [274, 24] on li "Regular Mode" at bounding box center [457, 24] width 85 height 17
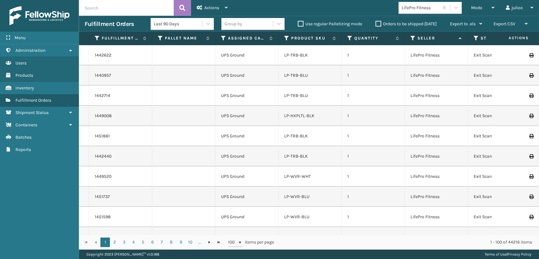
click at [274, 22] on label "Orders to be shipped [DATE]" at bounding box center [405, 23] width 61 height 5
click at [274, 22] on input "Orders to be shipped [DATE]" at bounding box center [375, 22] width 0 height 4
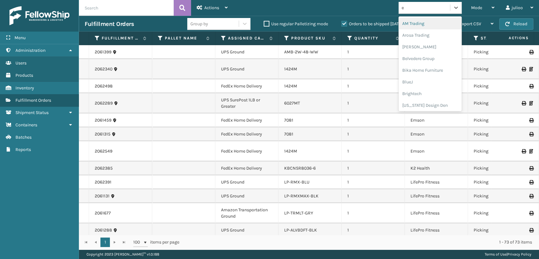
type input "em"
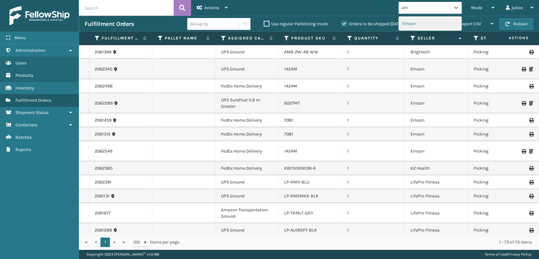
click at [274, 26] on div "Emson" at bounding box center [429, 24] width 63 height 12
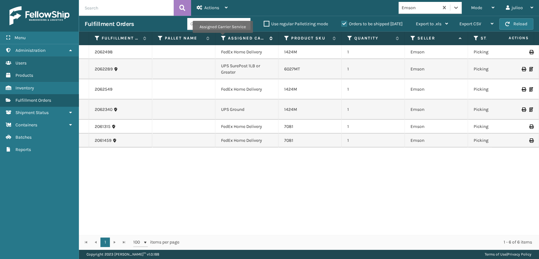
click at [222, 37] on icon at bounding box center [223, 38] width 5 height 6
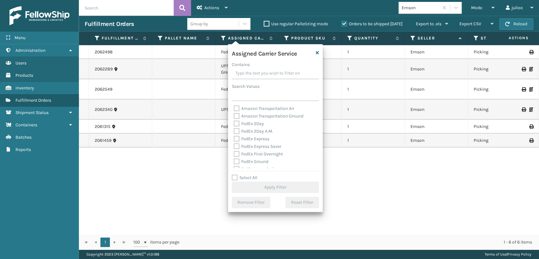
click at [235, 129] on label "FedEx 2Day A.M." at bounding box center [253, 130] width 39 height 5
click at [234, 129] on input "FedEx 2Day A.M." at bounding box center [234, 130] width 0 height 4
checkbox input "true"
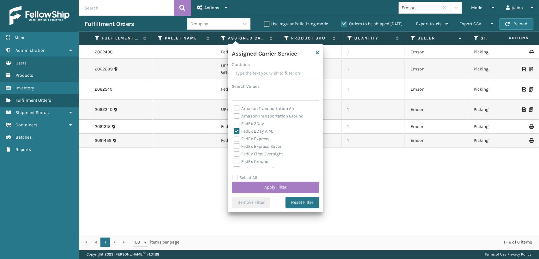
click at [235, 125] on label "FedEx 2Day" at bounding box center [249, 123] width 30 height 5
click at [234, 124] on input "FedEx 2Day" at bounding box center [234, 122] width 0 height 4
checkbox input "true"
click at [235, 136] on label "FedEx Express" at bounding box center [252, 138] width 36 height 5
click at [234, 136] on input "FedEx Express" at bounding box center [234, 137] width 0 height 4
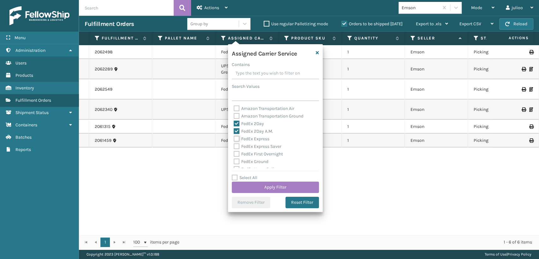
checkbox input "true"
click at [235, 145] on label "FedEx Express Saver" at bounding box center [258, 146] width 48 height 5
click at [234, 145] on input "FedEx Express Saver" at bounding box center [234, 145] width 0 height 4
checkbox input "true"
click at [236, 148] on label "FedEx Express Saver" at bounding box center [258, 146] width 48 height 5
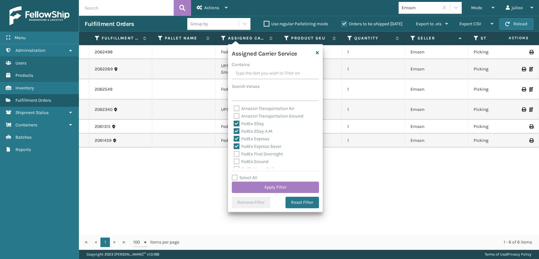
click at [237, 154] on label "FedEx First Overnight" at bounding box center [258, 153] width 49 height 5
click at [234, 154] on input "FedEx First Overnight" at bounding box center [234, 152] width 0 height 4
checkbox input "true"
click at [235, 161] on label "FedEx Ground" at bounding box center [251, 161] width 35 height 5
click at [235, 162] on label "FedEx Ground" at bounding box center [251, 161] width 35 height 5
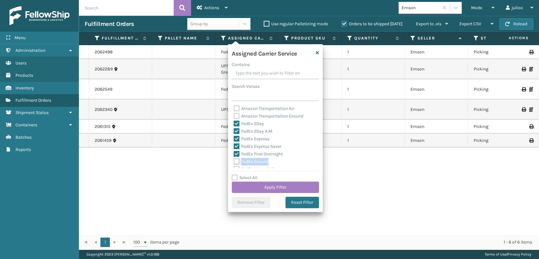
click at [234, 162] on input "FedEx Ground" at bounding box center [234, 160] width 0 height 4
checkbox input "true"
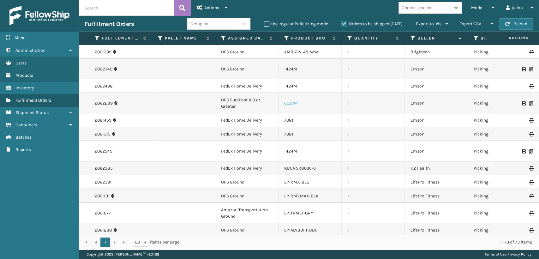
click at [274, 104] on link "6027MT" at bounding box center [292, 102] width 16 height 5
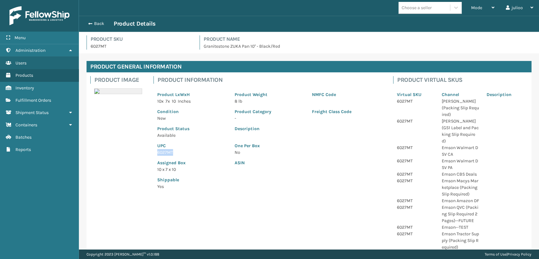
drag, startPoint x: 176, startPoint y: 152, endPoint x: 150, endPoint y: 154, distance: 25.6
click at [150, 154] on div "Product Information Product LxWxH 10 x 7 x 10 Inches Product Weight 8 lb NMFC C…" at bounding box center [270, 134] width 240 height 125
copy p "6027MT"
click at [90, 23] on span "button" at bounding box center [89, 23] width 4 height 4
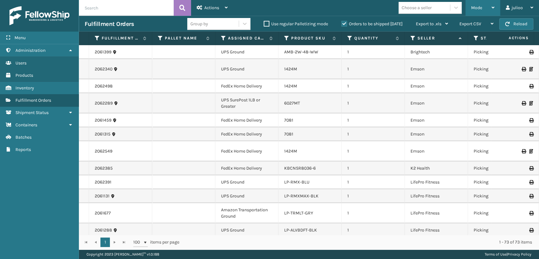
click at [274, 7] on div "Mode Regular Mode Picking Mode Labeling Mode Exit Scan Mode" at bounding box center [482, 8] width 35 height 16
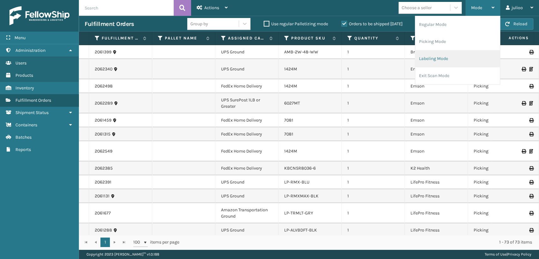
click at [274, 62] on li "Labeling Mode" at bounding box center [457, 58] width 85 height 17
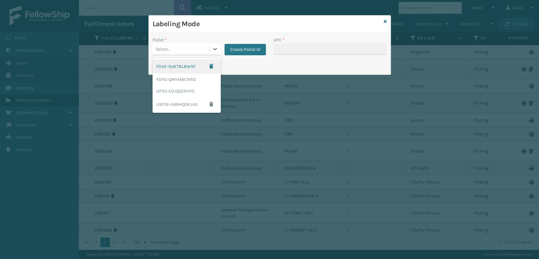
click at [180, 50] on div "Select..." at bounding box center [180, 49] width 57 height 10
click at [168, 92] on div "UPSG-EOJQ5ERHY5" at bounding box center [186, 91] width 68 height 12
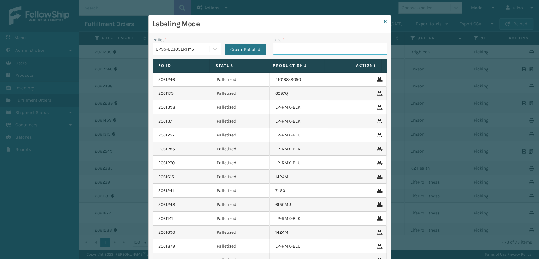
click at [274, 49] on input "UPC *" at bounding box center [329, 48] width 113 height 11
paste input "6027MT"
type input "6027MT"
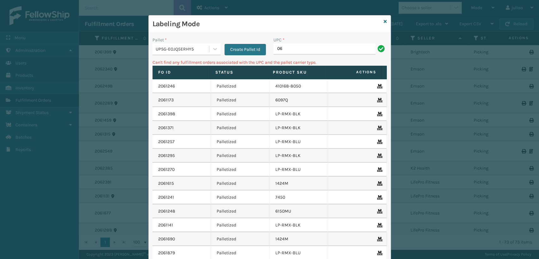
type input "0"
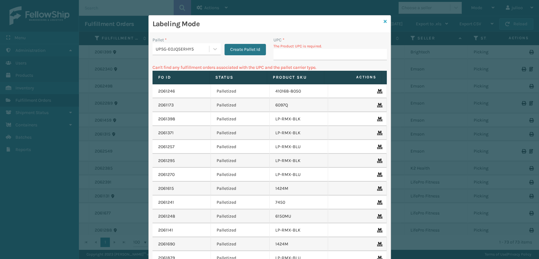
click at [274, 20] on icon at bounding box center [385, 21] width 3 height 4
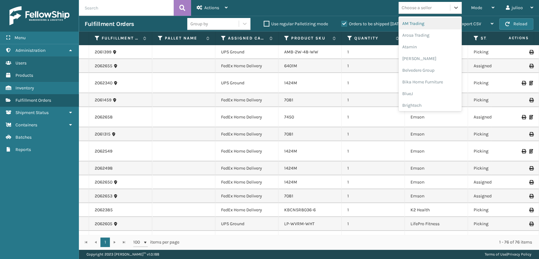
click at [274, 8] on div "Choose a seller" at bounding box center [417, 7] width 30 height 7
type input "li"
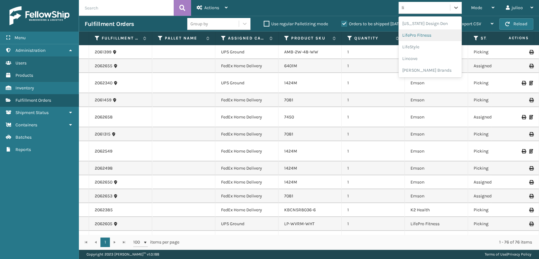
click at [274, 34] on div "LifePro Fitness" at bounding box center [429, 35] width 63 height 12
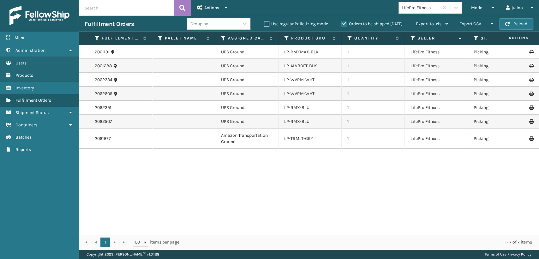
click at [274, 71] on td "LP-ALVBDFT-BLK" at bounding box center [309, 66] width 63 height 14
click at [274, 69] on li "LP-ALVBDFT-BLK" at bounding box center [300, 66] width 33 height 6
click at [274, 63] on link "LP-ALVBDFT-BLK" at bounding box center [300, 65] width 33 height 5
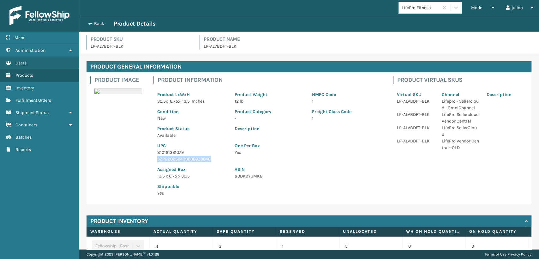
drag, startPoint x: 215, startPoint y: 159, endPoint x: 149, endPoint y: 160, distance: 65.7
click at [149, 160] on div "Product Image Product Information Product LxWxH 30.5 x 6.75 x 13.5 Inches Produ…" at bounding box center [308, 138] width 445 height 132
copy p "SZPG202504300009Z0046"
click at [91, 21] on button "Back" at bounding box center [99, 24] width 29 height 6
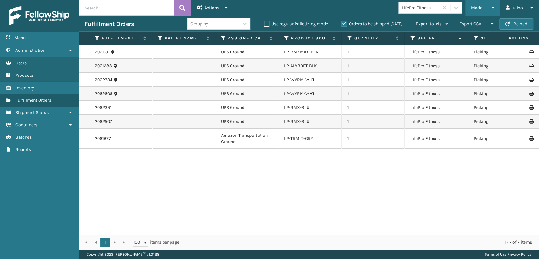
click at [274, 8] on span "Mode" at bounding box center [476, 7] width 11 height 5
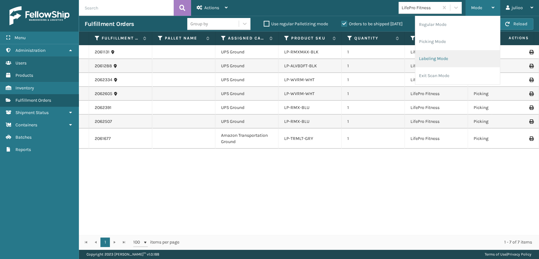
click at [274, 59] on li "Labeling Mode" at bounding box center [457, 58] width 85 height 17
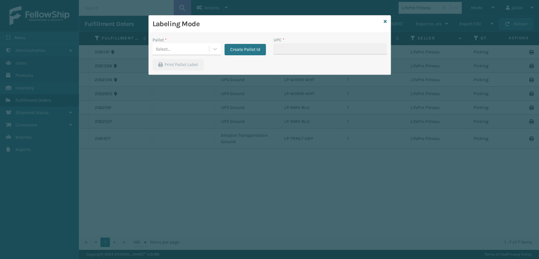
click at [181, 54] on div "Select..." at bounding box center [186, 49] width 68 height 12
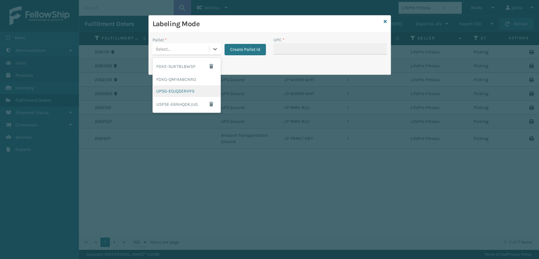
drag, startPoint x: 168, startPoint y: 87, endPoint x: 228, endPoint y: 59, distance: 66.4
click at [187, 80] on div "FDXE-SUKTBL8W5F FDXG-QM14A6CNRO UPSG-EOJQ5ERHY5 USPSE-E6NHQOKJUG" at bounding box center [186, 85] width 68 height 55
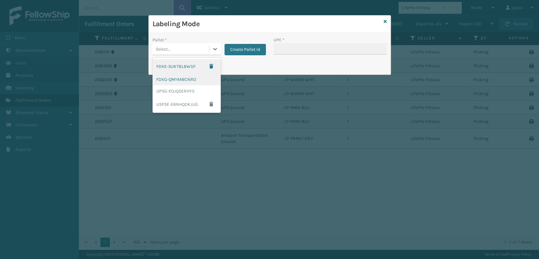
drag, startPoint x: 177, startPoint y: 47, endPoint x: 177, endPoint y: 73, distance: 25.9
click at [177, 47] on div "Select..." at bounding box center [180, 49] width 57 height 10
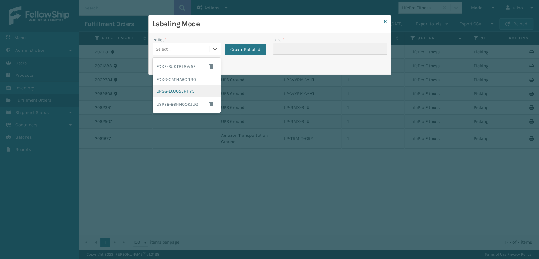
click at [175, 91] on div "UPSG-EOJQ5ERHY5" at bounding box center [186, 91] width 68 height 12
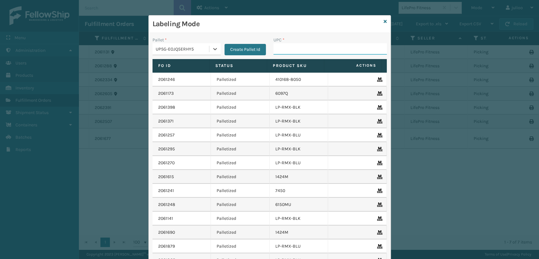
click at [274, 49] on input "UPC *" at bounding box center [329, 48] width 113 height 11
paste input "SZPG202504300009Z0046"
type input "SZPG202504300009Z0046"
click at [274, 23] on icon at bounding box center [385, 21] width 3 height 4
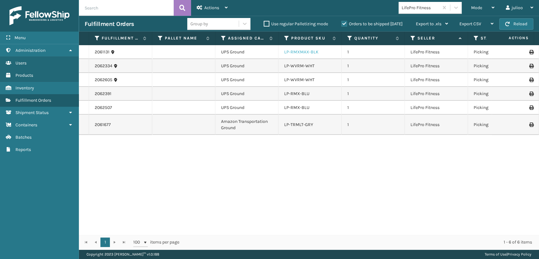
click at [274, 53] on link "LP-RMXMAX-BLK" at bounding box center [301, 51] width 34 height 5
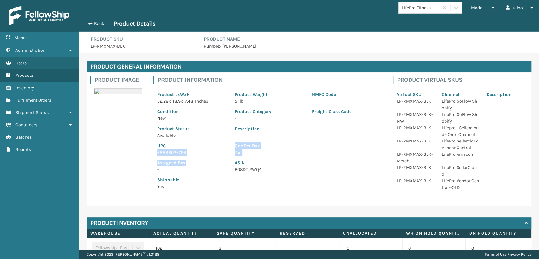
drag, startPoint x: 194, startPoint y: 157, endPoint x: 157, endPoint y: 150, distance: 38.1
click at [157, 150] on div "Product LxWxH 32.28 x 18.9 x 7.48 Inches Product Weight 51 lb NMFC Code 1 Condi…" at bounding box center [269, 139] width 232 height 110
click at [167, 190] on div "Product LxWxH 32.28 x 18.9 x 7.48 Inches Product Weight 51 lb NMFC Code 1 Condi…" at bounding box center [269, 139] width 232 height 110
drag, startPoint x: 184, startPoint y: 152, endPoint x: 154, endPoint y: 151, distance: 30.3
click at [154, 151] on div "UPC 68888026796" at bounding box center [191, 147] width 77 height 17
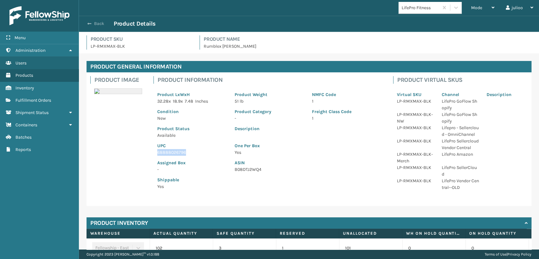
click at [90, 23] on span "button" at bounding box center [89, 23] width 4 height 4
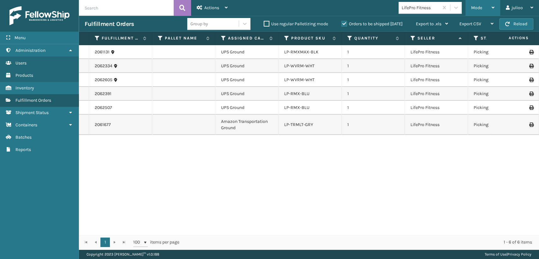
click at [274, 8] on span "Mode" at bounding box center [476, 7] width 11 height 5
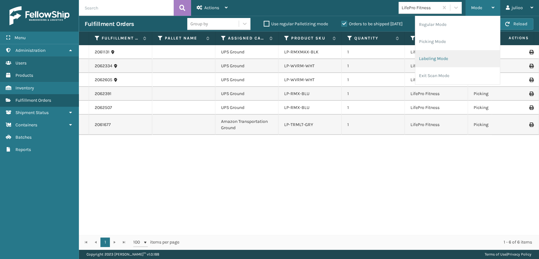
click at [274, 60] on li "Labeling Mode" at bounding box center [457, 58] width 85 height 17
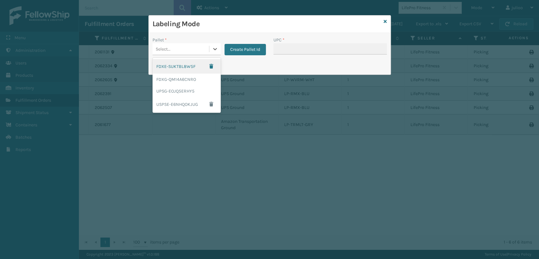
click at [185, 50] on div "Select..." at bounding box center [180, 49] width 57 height 10
click at [175, 90] on div "UPSG-EOJQ5ERHY5" at bounding box center [186, 91] width 68 height 12
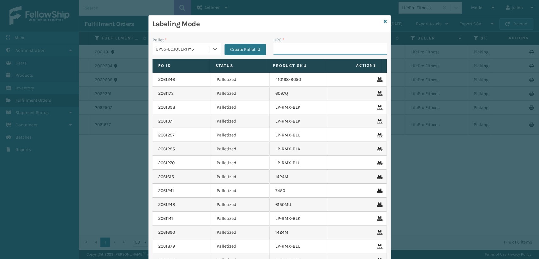
click at [274, 50] on input "UPC *" at bounding box center [329, 48] width 113 height 11
paste input "SZPG202504300009Z0046"
type input "SZPG202504300009Z0046"
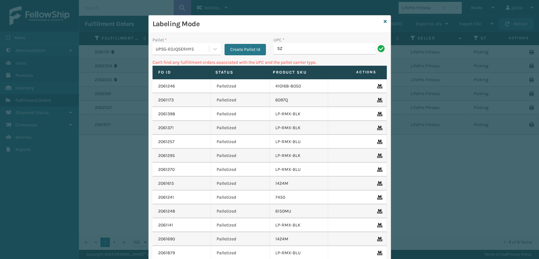
type input "S"
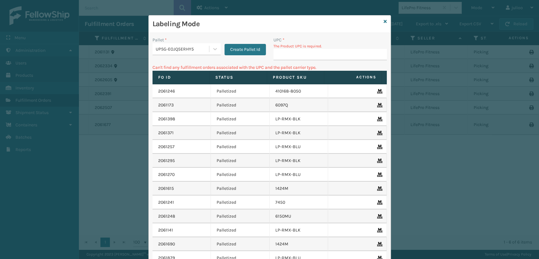
click at [274, 22] on div "Labeling Mode" at bounding box center [270, 23] width 242 height 17
click at [274, 21] on icon at bounding box center [385, 21] width 3 height 4
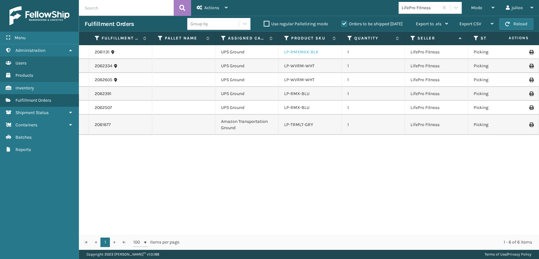
click at [274, 54] on link "LP-RMXMAX-BLK" at bounding box center [301, 51] width 34 height 5
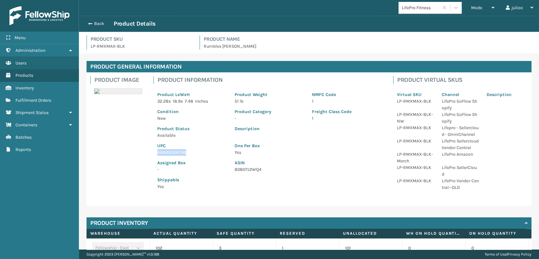
drag, startPoint x: 191, startPoint y: 152, endPoint x: 145, endPoint y: 152, distance: 46.4
click at [145, 153] on div "Product Image Product Information Product LxWxH 32.28 x 18.9 x 7.48 Inches Prod…" at bounding box center [308, 139] width 445 height 134
copy p "68888026796"
click at [89, 23] on span "button" at bounding box center [89, 23] width 4 height 4
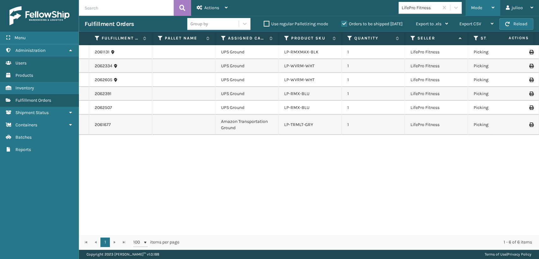
drag, startPoint x: 469, startPoint y: 7, endPoint x: 455, endPoint y: 15, distance: 16.1
click at [274, 7] on div "Mode Regular Mode Picking Mode Labeling Mode Exit Scan Mode" at bounding box center [482, 8] width 35 height 16
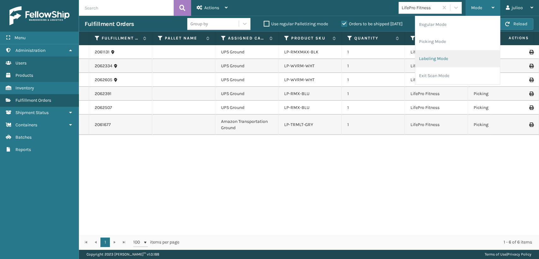
click at [274, 60] on li "Labeling Mode" at bounding box center [457, 58] width 85 height 17
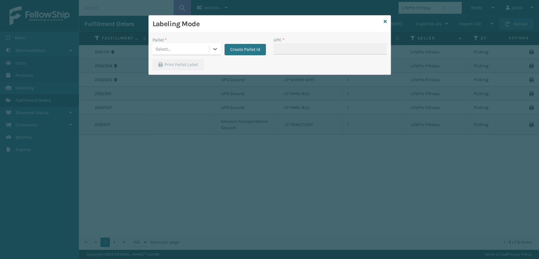
click at [174, 44] on div "Select..." at bounding box center [180, 49] width 57 height 10
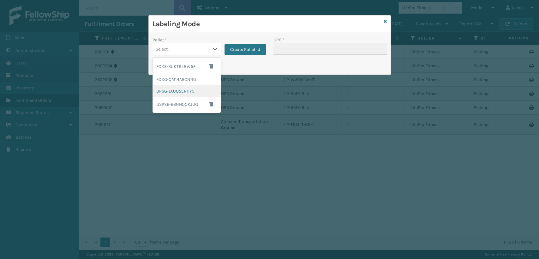
click at [176, 91] on div "UPSG-EOJQ5ERHY5" at bounding box center [186, 91] width 68 height 12
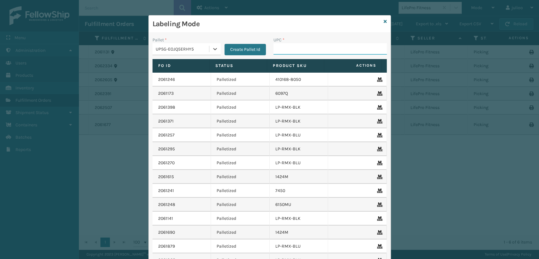
click at [274, 49] on input "UPC *" at bounding box center [329, 48] width 113 height 11
paste input "68888026796"
type input "68888026796"
click at [274, 21] on icon at bounding box center [385, 21] width 3 height 4
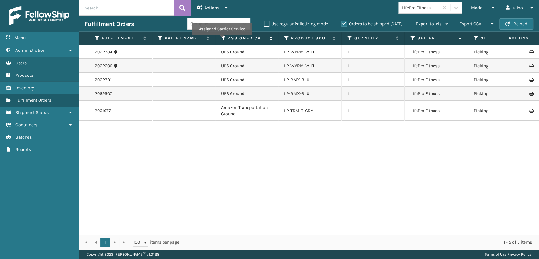
click at [222, 39] on icon at bounding box center [223, 38] width 5 height 6
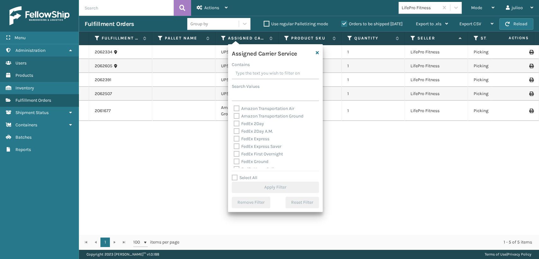
drag, startPoint x: 231, startPoint y: 130, endPoint x: 235, endPoint y: 130, distance: 3.8
click at [235, 130] on div "Amazon Transportation Air Amazon Transportation Ground FedEx 2Day FedEx 2Day A.…" at bounding box center [275, 136] width 87 height 63
click at [237, 123] on label "FedEx 2Day" at bounding box center [249, 123] width 30 height 5
click at [234, 123] on input "FedEx 2Day" at bounding box center [234, 122] width 0 height 4
checkbox input "true"
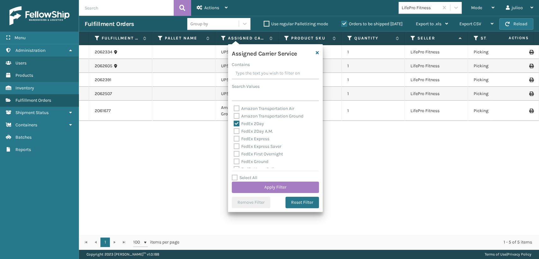
drag, startPoint x: 235, startPoint y: 131, endPoint x: 241, endPoint y: 133, distance: 6.6
click at [238, 131] on label "FedEx 2Day A.M." at bounding box center [253, 130] width 39 height 5
click at [234, 131] on input "FedEx 2Day A.M." at bounding box center [234, 130] width 0 height 4
checkbox input "true"
click at [237, 139] on label "FedEx Express" at bounding box center [252, 138] width 36 height 5
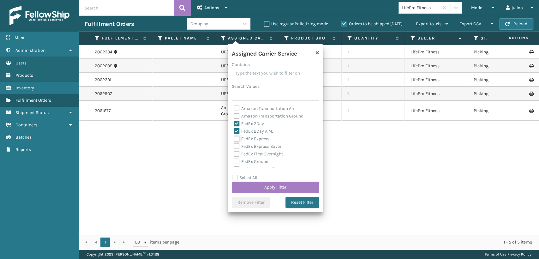
click at [234, 139] on input "FedEx Express" at bounding box center [234, 137] width 0 height 4
checkbox input "true"
click at [236, 149] on label "FedEx Express Saver" at bounding box center [258, 146] width 48 height 5
click at [234, 147] on input "FedEx Express Saver" at bounding box center [234, 145] width 0 height 4
checkbox input "true"
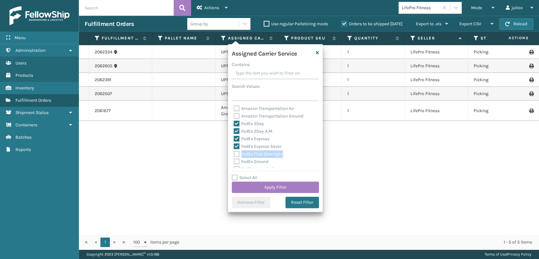
click at [236, 153] on label "FedEx First Overnight" at bounding box center [258, 153] width 49 height 5
click at [235, 155] on label "FedEx First Overnight" at bounding box center [258, 153] width 49 height 5
click at [234, 154] on input "FedEx First Overnight" at bounding box center [234, 152] width 0 height 4
checkbox input "true"
click at [234, 163] on label "FedEx Ground" at bounding box center [251, 161] width 35 height 5
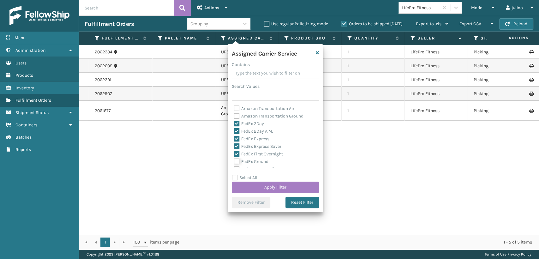
click at [234, 162] on input "FedEx Ground" at bounding box center [234, 160] width 0 height 4
checkbox input "true"
click at [236, 141] on label "FedEx Priority Overnight" at bounding box center [261, 141] width 55 height 5
click at [234, 141] on input "FedEx Priority Overnight" at bounding box center [234, 140] width 0 height 4
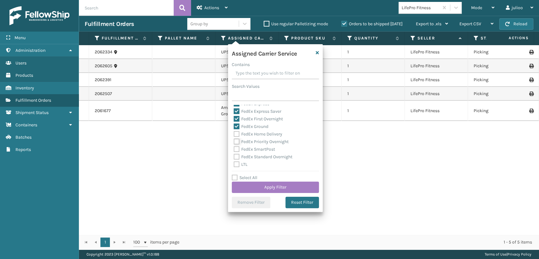
checkbox input "true"
drag, startPoint x: 236, startPoint y: 135, endPoint x: 237, endPoint y: 145, distance: 9.5
click at [237, 140] on div "Amazon Transportation Air Amazon Transportation Ground FedEx 2Day FedEx 2Day A.…" at bounding box center [275, 136] width 87 height 63
drag, startPoint x: 235, startPoint y: 149, endPoint x: 235, endPoint y: 144, distance: 5.1
click at [235, 149] on label "FedEx SmartPost" at bounding box center [254, 148] width 41 height 5
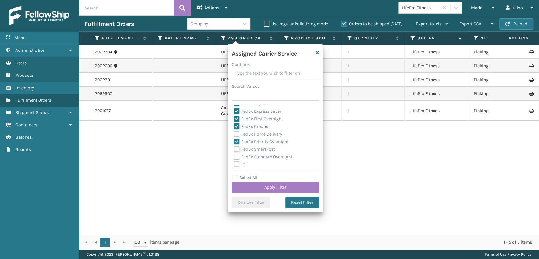
click at [234, 149] on input "FedEx SmartPost" at bounding box center [234, 148] width 0 height 4
checkbox input "true"
click at [237, 135] on label "FedEx Home Delivery" at bounding box center [258, 133] width 49 height 5
click at [234, 134] on input "FedEx Home Delivery" at bounding box center [234, 132] width 0 height 4
checkbox input "true"
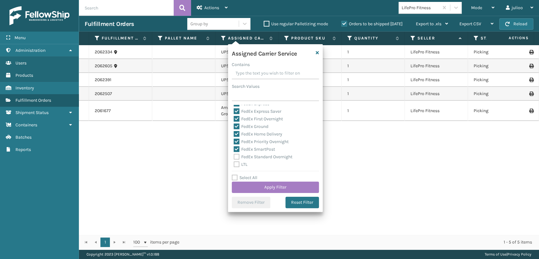
click at [237, 157] on label "FedEx Standard Overnight" at bounding box center [263, 156] width 59 height 5
click at [234, 157] on input "FedEx Standard Overnight" at bounding box center [234, 155] width 0 height 4
checkbox input "true"
click at [243, 190] on button "Apply Filter" at bounding box center [275, 187] width 87 height 11
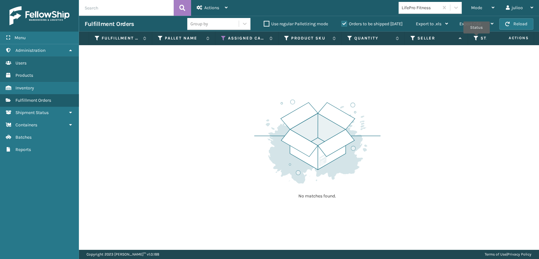
click at [274, 38] on icon at bounding box center [476, 38] width 5 height 6
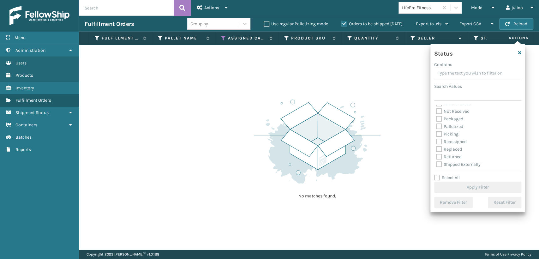
click at [274, 134] on label "Picking" at bounding box center [447, 133] width 22 height 5
click at [274, 134] on input "Picking" at bounding box center [436, 132] width 0 height 4
checkbox input "true"
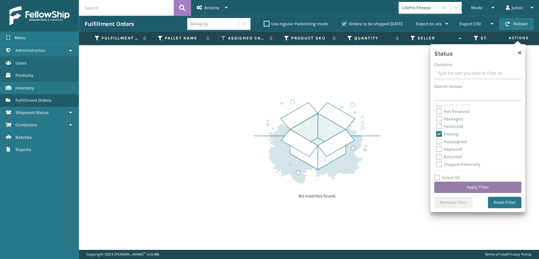
click at [274, 185] on button "Apply Filter" at bounding box center [477, 187] width 87 height 11
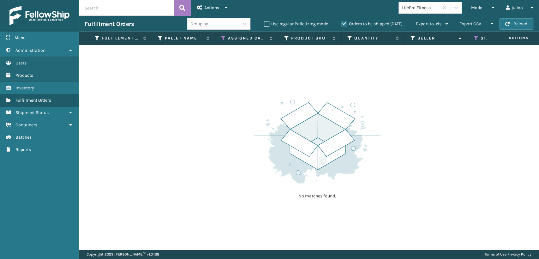
click at [274, 23] on label "Orders to be shipped [DATE]" at bounding box center [371, 23] width 61 height 5
click at [274, 23] on input "Orders to be shipped [DATE]" at bounding box center [341, 22] width 0 height 4
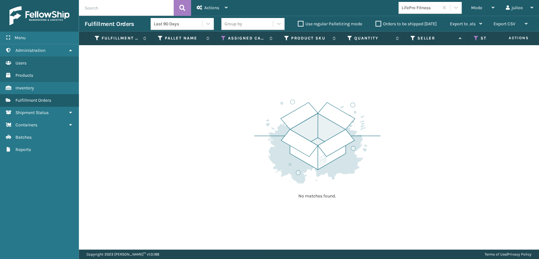
click at [274, 23] on label "Use regular Palletizing mode" at bounding box center [330, 23] width 64 height 5
click at [274, 23] on input "Use regular Palletizing mode" at bounding box center [298, 22] width 0 height 4
checkbox input "true"
click at [274, 25] on label "Orders to be shipped [DATE]" at bounding box center [405, 23] width 61 height 5
click at [274, 24] on input "Orders to be shipped [DATE]" at bounding box center [375, 22] width 0 height 4
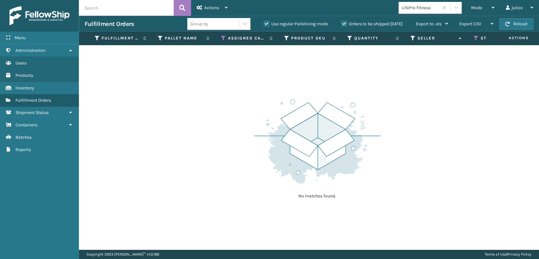
click at [266, 23] on label "Use regular Palletizing mode" at bounding box center [296, 23] width 64 height 5
click at [264, 23] on input "Use regular Palletizing mode" at bounding box center [264, 22] width 0 height 4
checkbox input "false"
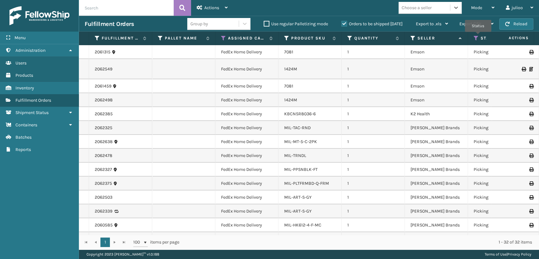
click at [274, 36] on icon at bounding box center [476, 38] width 5 height 6
click at [225, 36] on icon at bounding box center [223, 38] width 5 height 6
click at [274, 216] on td "1" at bounding box center [373, 211] width 63 height 14
click at [274, 6] on span "Mode" at bounding box center [476, 7] width 11 height 5
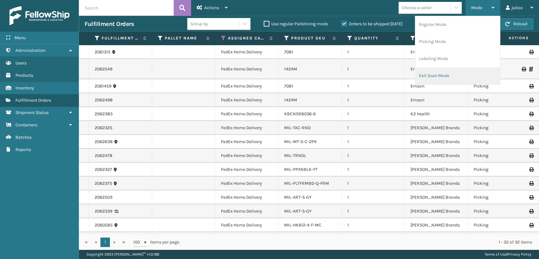
click at [274, 70] on li "Exit Scan Mode" at bounding box center [457, 75] width 85 height 17
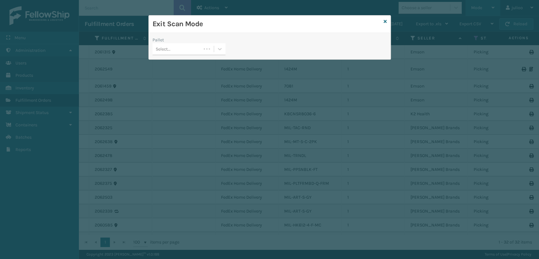
click at [274, 70] on div "Exit Scan Mode Pallet Select..." at bounding box center [269, 129] width 539 height 259
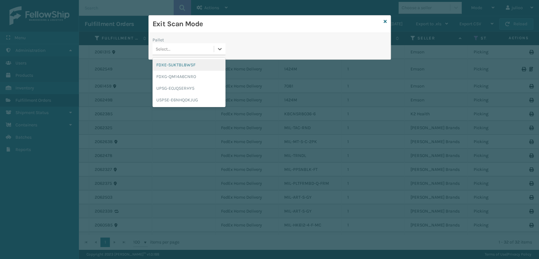
click at [169, 50] on div "Select..." at bounding box center [163, 49] width 15 height 7
click at [179, 75] on div "FDXG-QM14A6CNRO" at bounding box center [188, 77] width 73 height 12
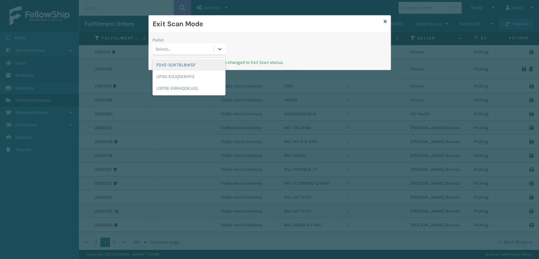
click at [212, 51] on div "Select..." at bounding box center [182, 49] width 61 height 10
click at [219, 49] on icon at bounding box center [220, 49] width 6 height 6
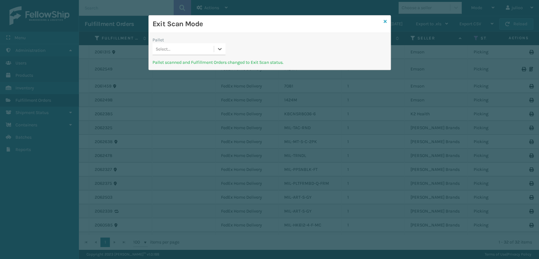
click at [274, 20] on icon at bounding box center [385, 21] width 3 height 4
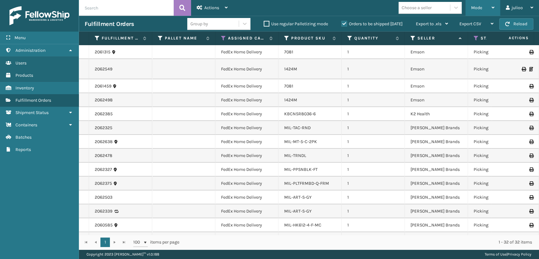
drag, startPoint x: 474, startPoint y: 4, endPoint x: 434, endPoint y: 50, distance: 60.4
click at [274, 6] on div "Mode" at bounding box center [482, 8] width 23 height 16
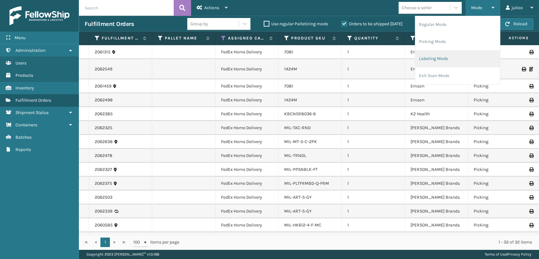
click at [274, 55] on li "Labeling Mode" at bounding box center [457, 58] width 85 height 17
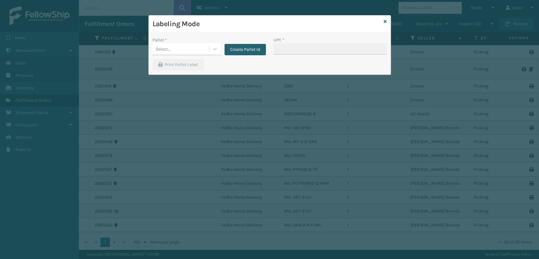
click at [239, 46] on button "Create Pallet Id" at bounding box center [244, 49] width 41 height 11
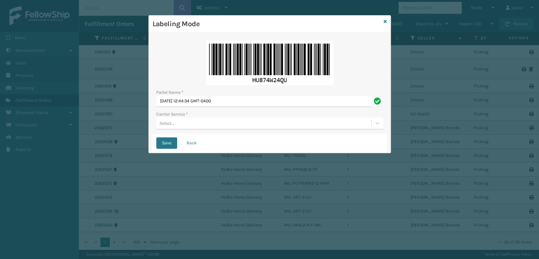
click at [191, 125] on div "Select..." at bounding box center [263, 123] width 215 height 10
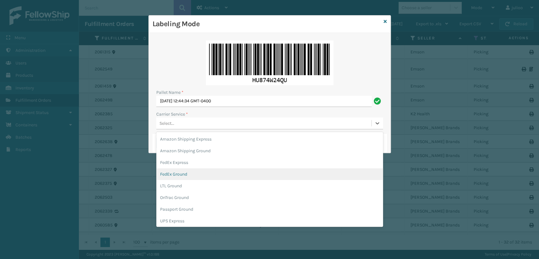
drag, startPoint x: 164, startPoint y: 173, endPoint x: 175, endPoint y: 165, distance: 13.0
click at [166, 172] on div "FedEx Ground" at bounding box center [269, 174] width 227 height 12
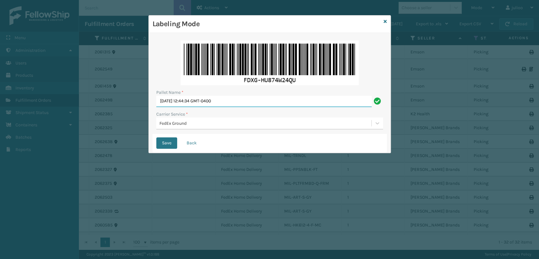
drag, startPoint x: 241, startPoint y: 102, endPoint x: 131, endPoint y: 106, distance: 110.9
click at [131, 106] on div "Labeling Mode Pallet Name * Fri Sep 05 2025 12:44:34 GMT-0400 Carrier Service *…" at bounding box center [269, 129] width 539 height 259
click at [156, 137] on button "Save" at bounding box center [166, 142] width 21 height 11
type input "fedz562836."
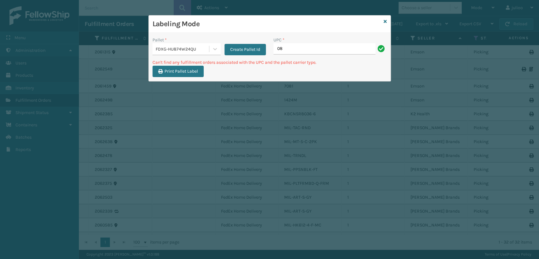
type input "0"
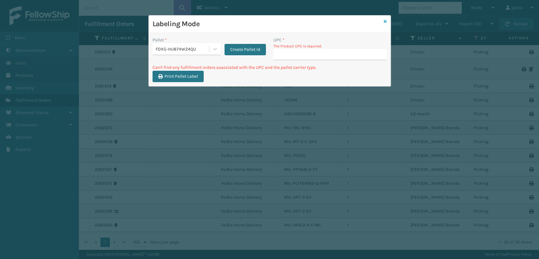
click at [274, 21] on icon at bounding box center [385, 21] width 3 height 4
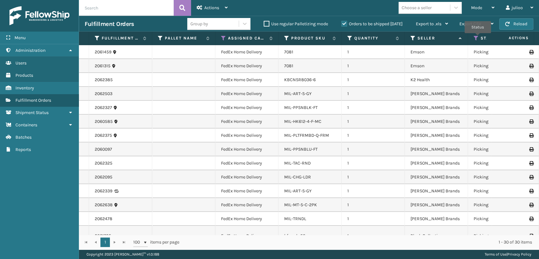
click at [274, 38] on icon at bounding box center [476, 38] width 5 height 6
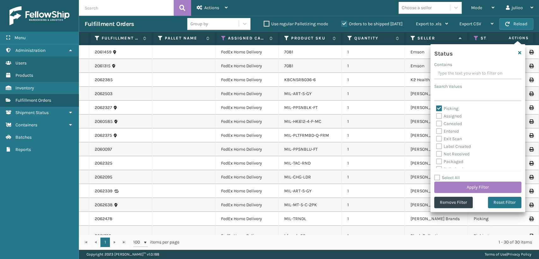
click at [274, 107] on label "Picking" at bounding box center [447, 108] width 22 height 5
click at [274, 107] on input "Picking" at bounding box center [436, 107] width 0 height 4
checkbox input "false"
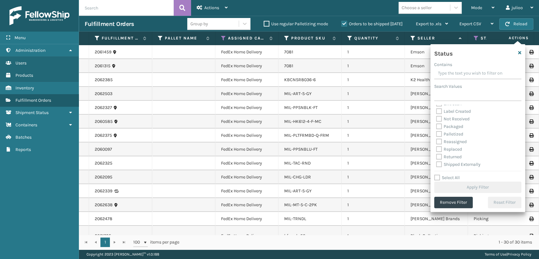
click at [274, 135] on label "Palletized" at bounding box center [449, 133] width 27 height 5
click at [274, 134] on input "Palletized" at bounding box center [436, 132] width 0 height 4
checkbox input "true"
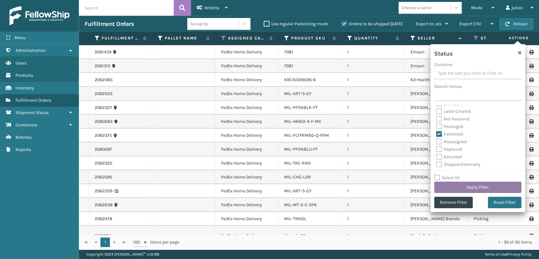
click at [274, 186] on button "Apply Filter" at bounding box center [477, 187] width 87 height 11
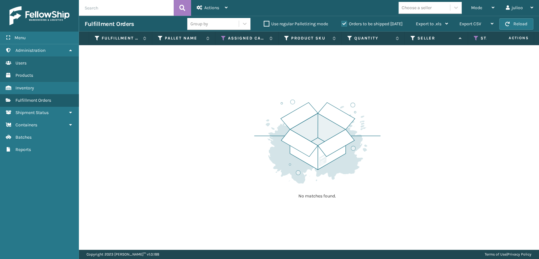
click at [274, 25] on label "Orders to be shipped [DATE]" at bounding box center [371, 23] width 61 height 5
click at [274, 24] on input "Orders to be shipped [DATE]" at bounding box center [341, 22] width 0 height 4
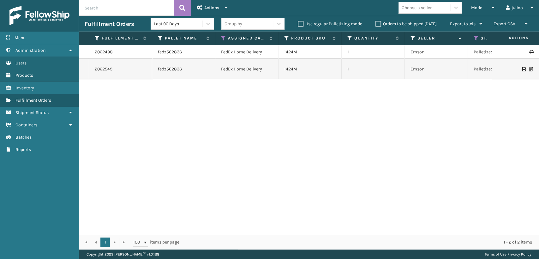
click at [274, 57] on td "1424M" at bounding box center [309, 52] width 63 height 14
click at [274, 52] on icon at bounding box center [531, 52] width 4 height 4
click at [274, 69] on icon at bounding box center [523, 69] width 4 height 4
click at [274, 39] on icon at bounding box center [476, 38] width 5 height 6
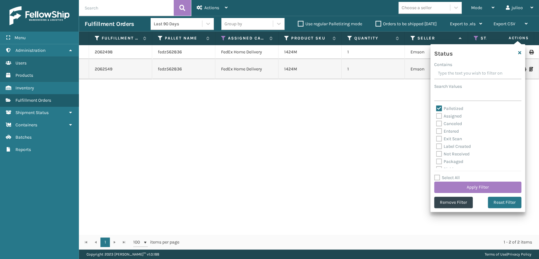
scroll to position [35, 0]
click at [274, 132] on label "Picking" at bounding box center [447, 133] width 22 height 5
click at [274, 132] on input "Picking" at bounding box center [436, 132] width 0 height 4
checkbox input "true"
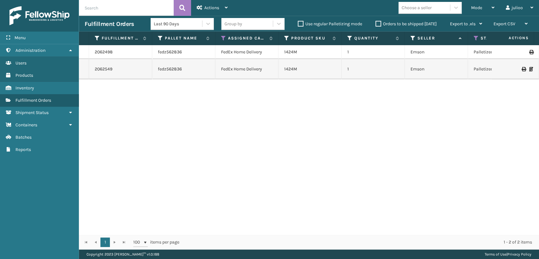
click at [274, 24] on label "Orders to be shipped [DATE]" at bounding box center [405, 23] width 61 height 5
click at [274, 24] on input "Orders to be shipped [DATE]" at bounding box center [375, 22] width 0 height 4
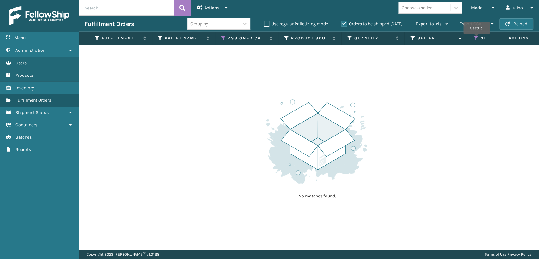
click at [274, 39] on icon at bounding box center [476, 38] width 5 height 6
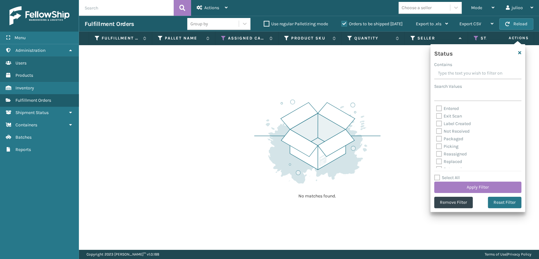
scroll to position [35, 0]
click at [274, 134] on label "Picking" at bounding box center [447, 133] width 22 height 5
click at [274, 134] on input "Picking" at bounding box center [436, 132] width 0 height 4
checkbox input "true"
click at [274, 188] on button "Apply Filter" at bounding box center [477, 187] width 87 height 11
